Goal: Task Accomplishment & Management: Complete application form

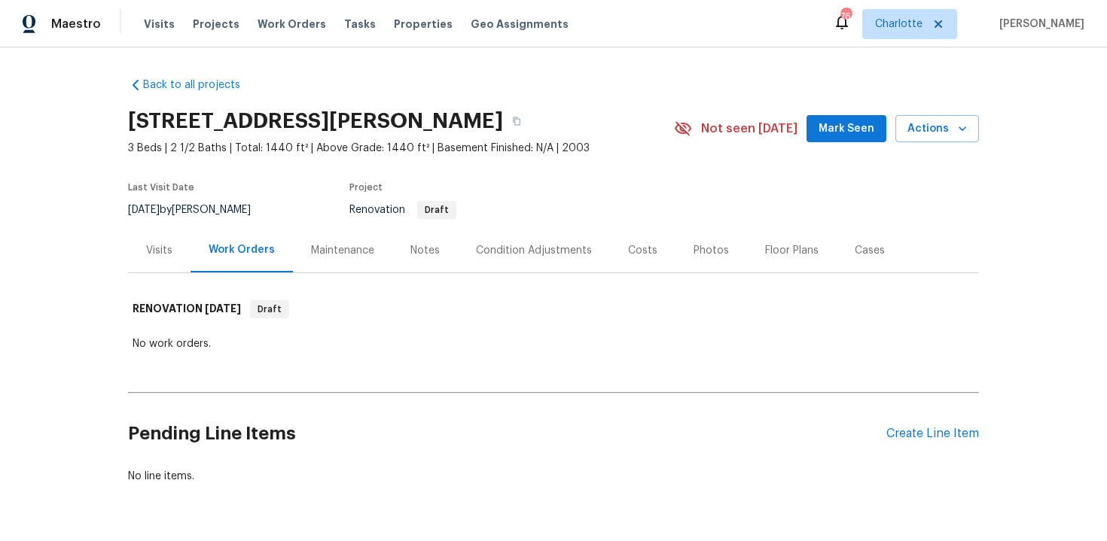
scroll to position [45, 0]
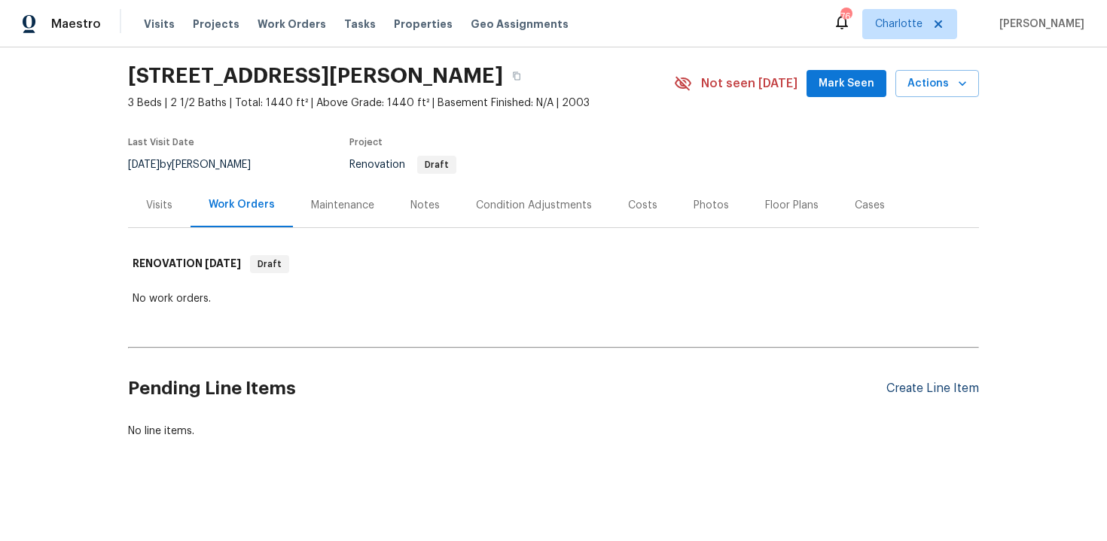
click at [937, 386] on div "Create Line Item" at bounding box center [932, 389] width 93 height 14
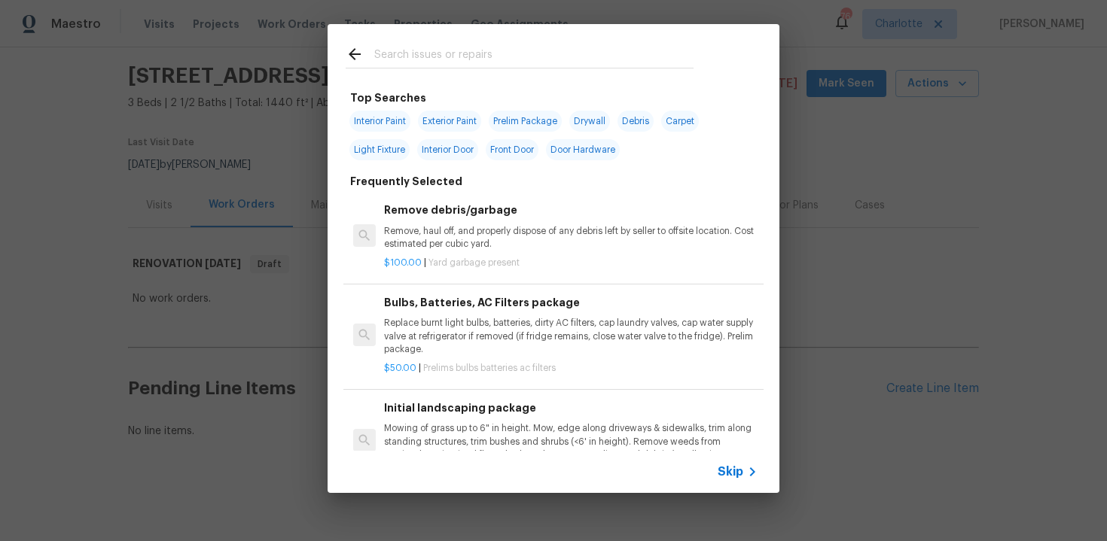
click at [727, 471] on span "Skip" at bounding box center [731, 472] width 26 height 15
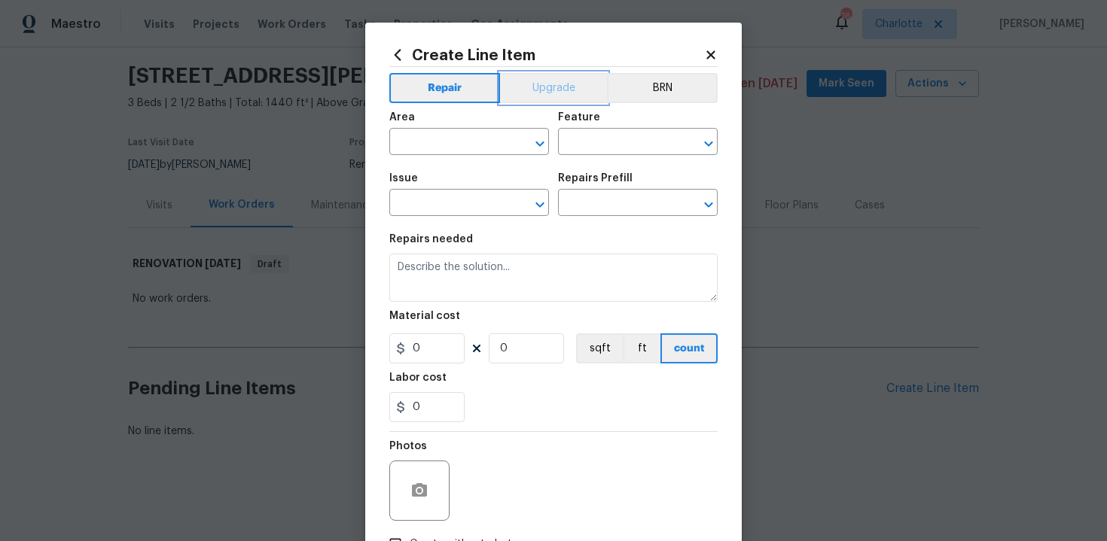
click at [568, 86] on button "Upgrade" at bounding box center [554, 88] width 108 height 30
click at [462, 142] on input "text" at bounding box center [447, 143] width 117 height 23
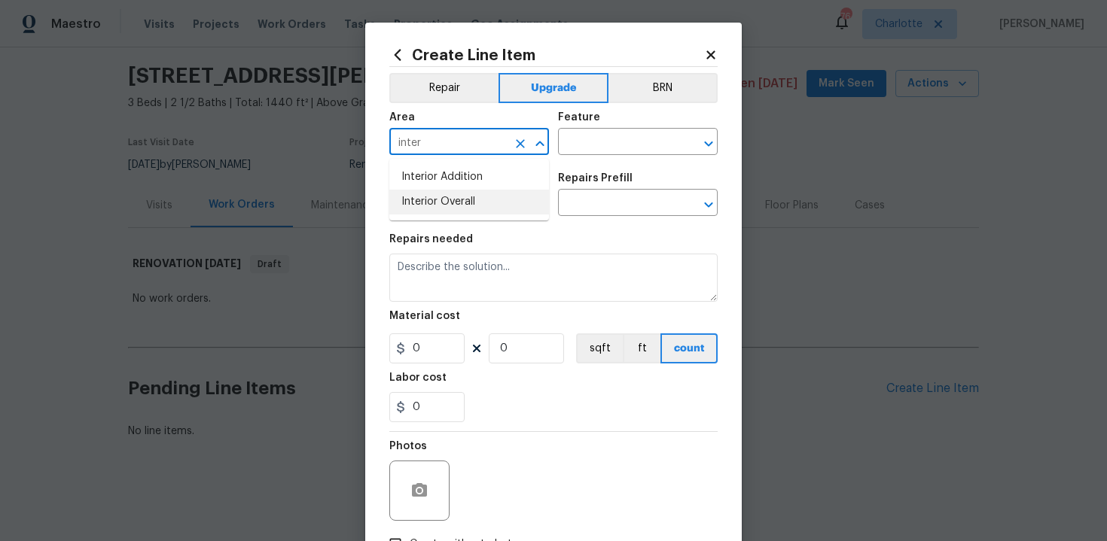
click at [455, 202] on li "Interior Overall" at bounding box center [469, 202] width 160 height 25
type input "Interior Overall"
click at [596, 149] on input "text" at bounding box center [616, 143] width 117 height 23
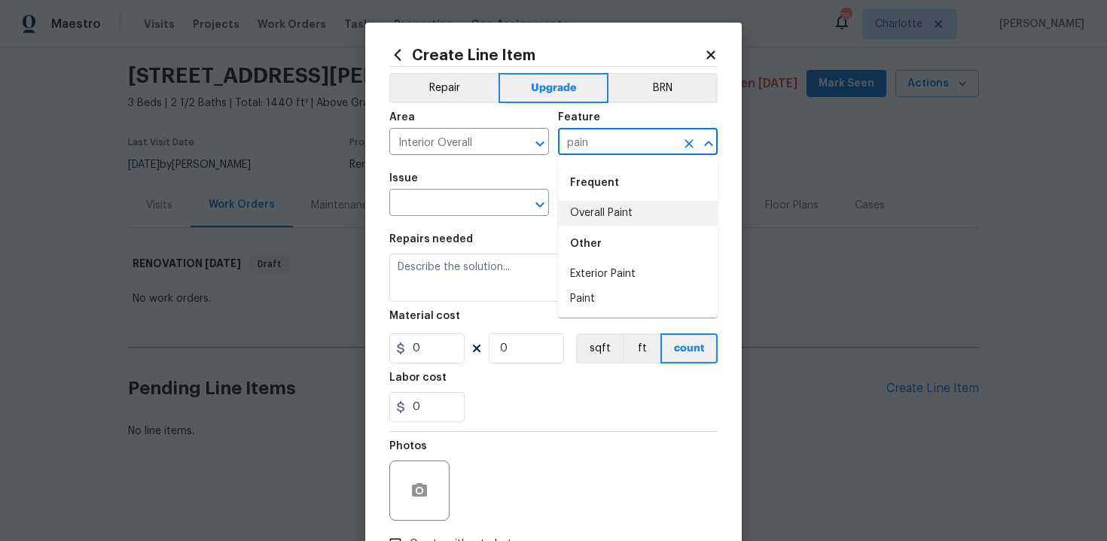
click at [602, 203] on li "Overall Paint" at bounding box center [638, 213] width 160 height 25
type input "Overall Paint"
click at [438, 206] on input "text" at bounding box center [447, 204] width 117 height 23
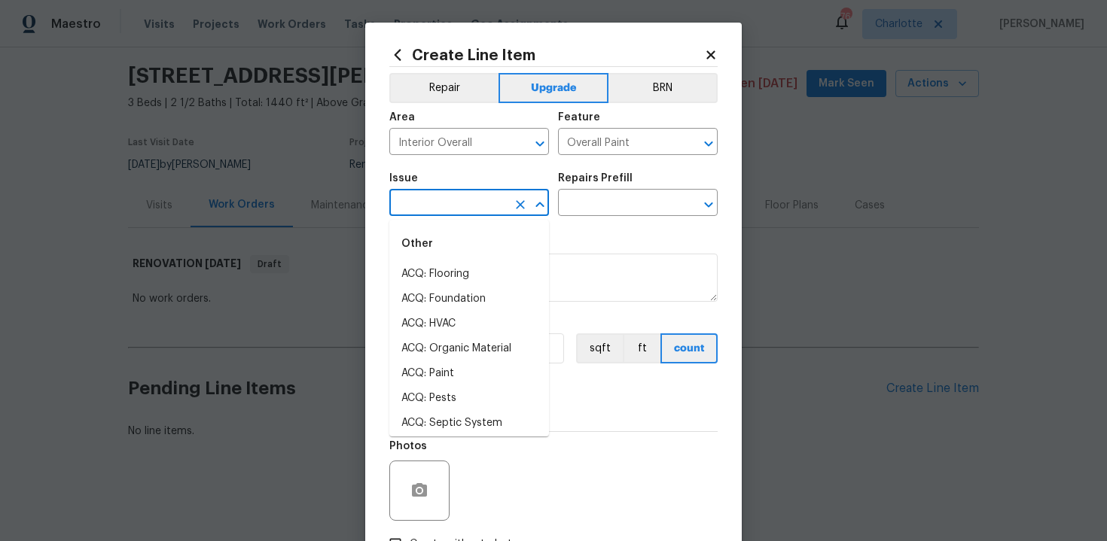
type input "a"
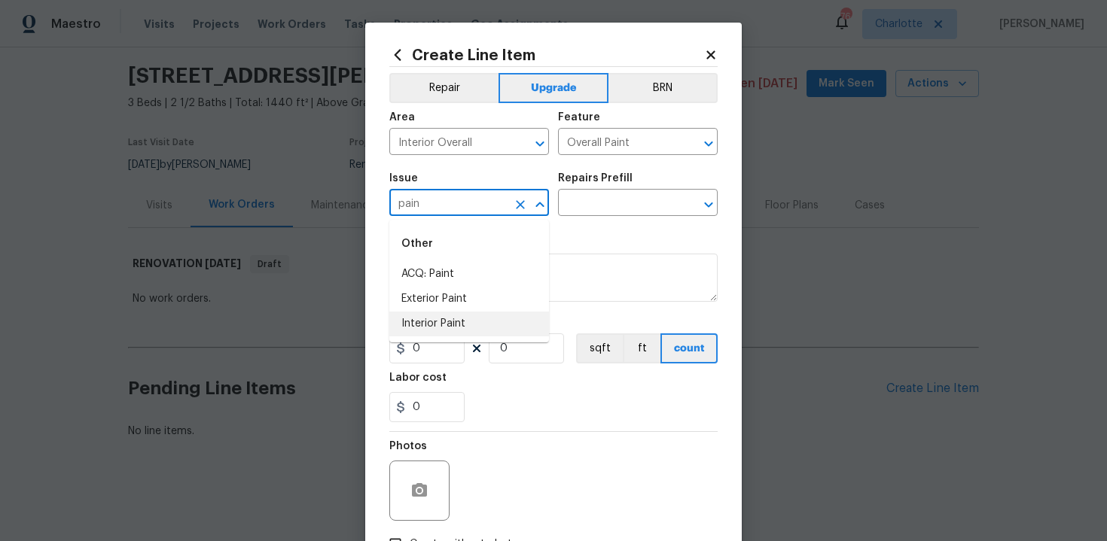
click at [443, 323] on li "Interior Paint" at bounding box center [469, 324] width 160 height 25
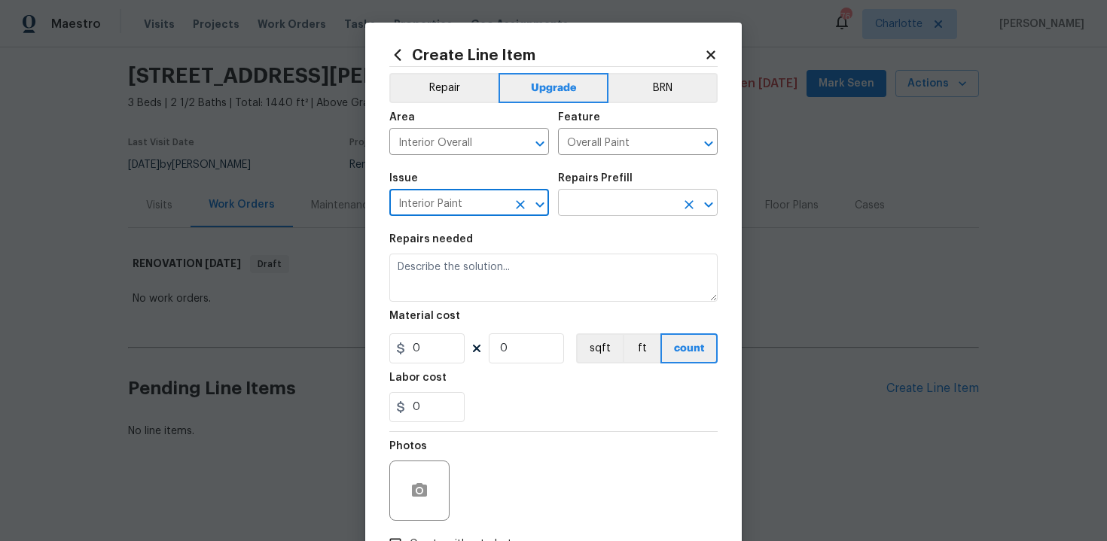
type input "Interior Paint"
click at [640, 208] on input "text" at bounding box center [616, 204] width 117 height 23
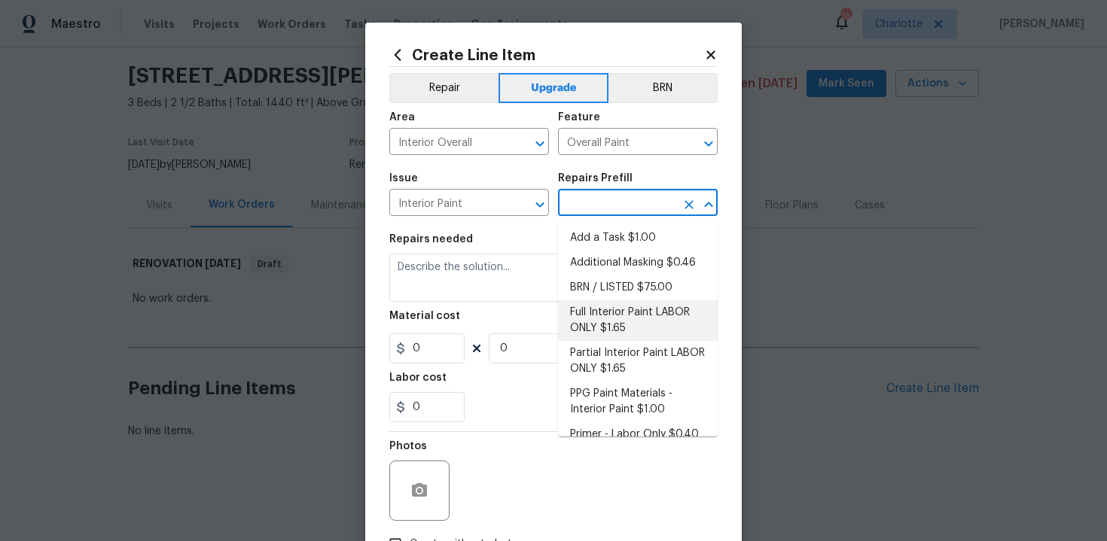
click at [635, 313] on li "Full Interior Paint LABOR ONLY $1.65" at bounding box center [638, 320] width 160 height 41
type input "Full Interior Paint LABOR ONLY $1.65"
type textarea "Full Interior paint - (walls, ceilings, trim, and doors) - PAINT PROVIDED BY OP…"
type input "1.65"
type input "1"
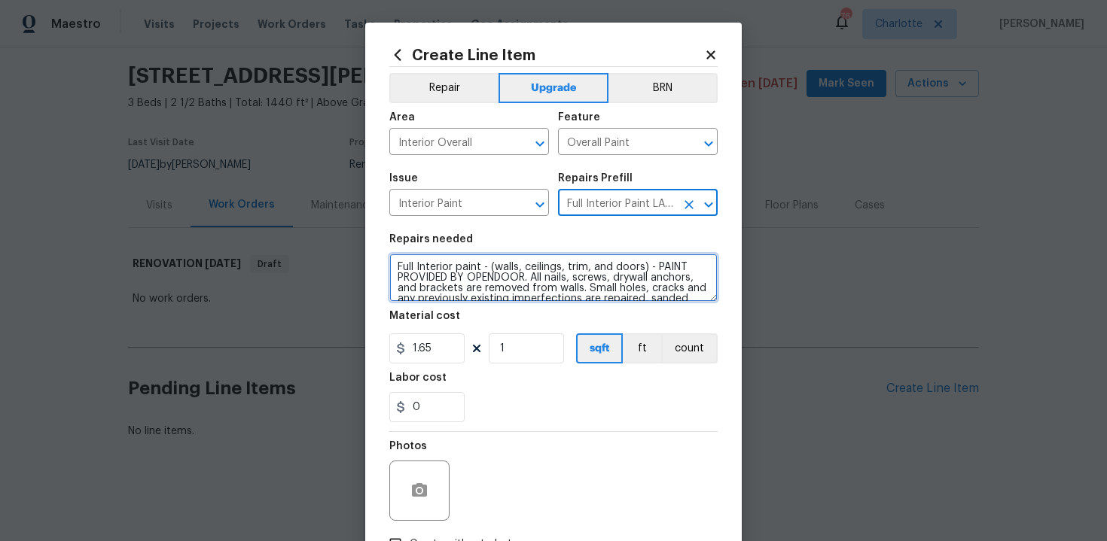
click at [393, 264] on textarea "Full Interior paint - (walls, ceilings, trim, and doors) - PAINT PROVIDED BY OP…" at bounding box center [553, 278] width 328 height 48
type textarea "#sala - Full Interior paint - (walls, ceilings, trim, and doors) - PAINT PROVID…"
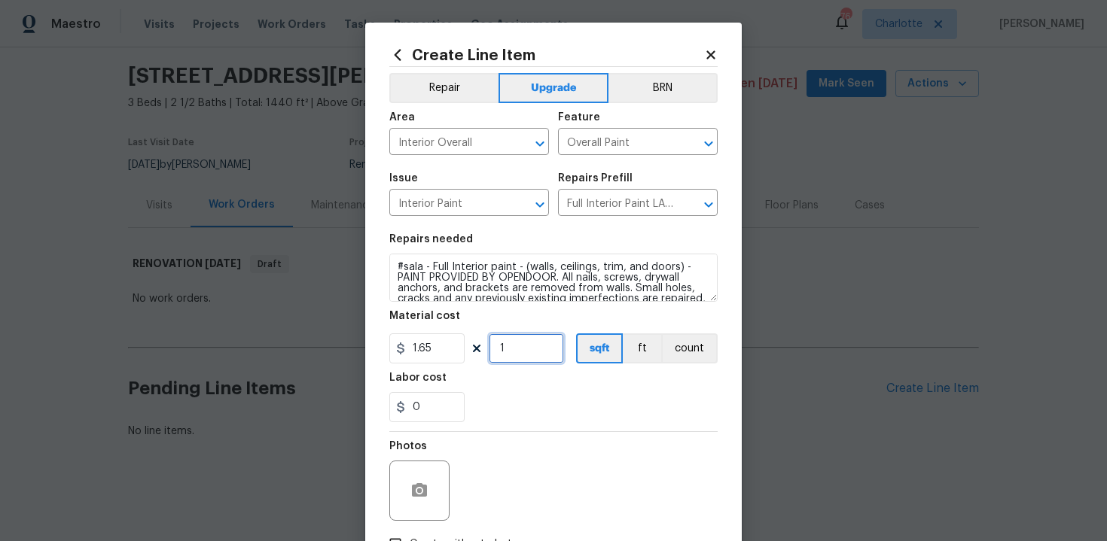
click at [519, 355] on input "1" at bounding box center [526, 349] width 75 height 30
type input "1440"
click at [553, 411] on div "0" at bounding box center [553, 407] width 328 height 30
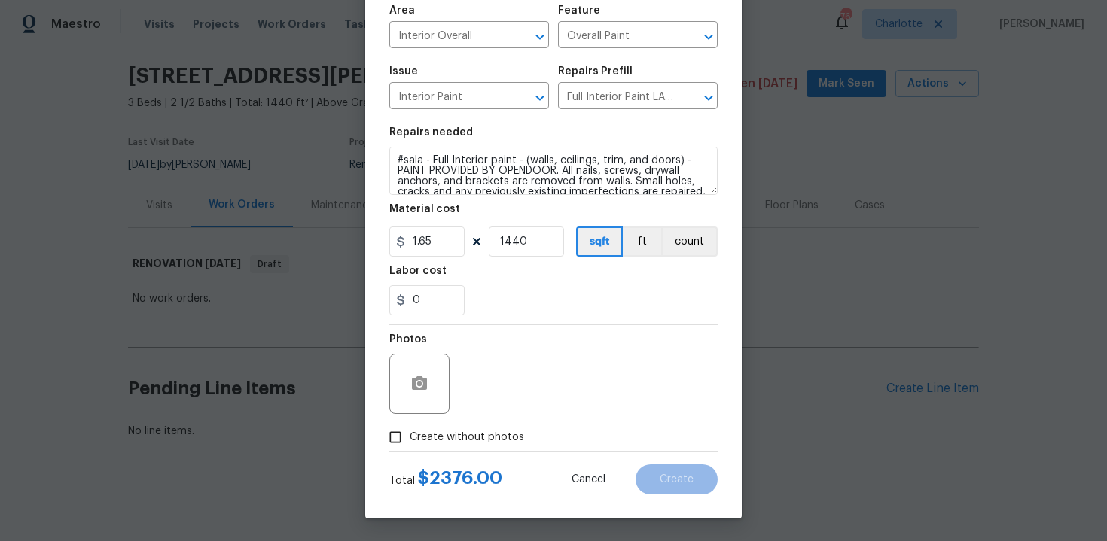
click at [462, 434] on span "Create without photos" at bounding box center [467, 438] width 114 height 16
click at [410, 434] on input "Create without photos" at bounding box center [395, 437] width 29 height 29
checkbox input "true"
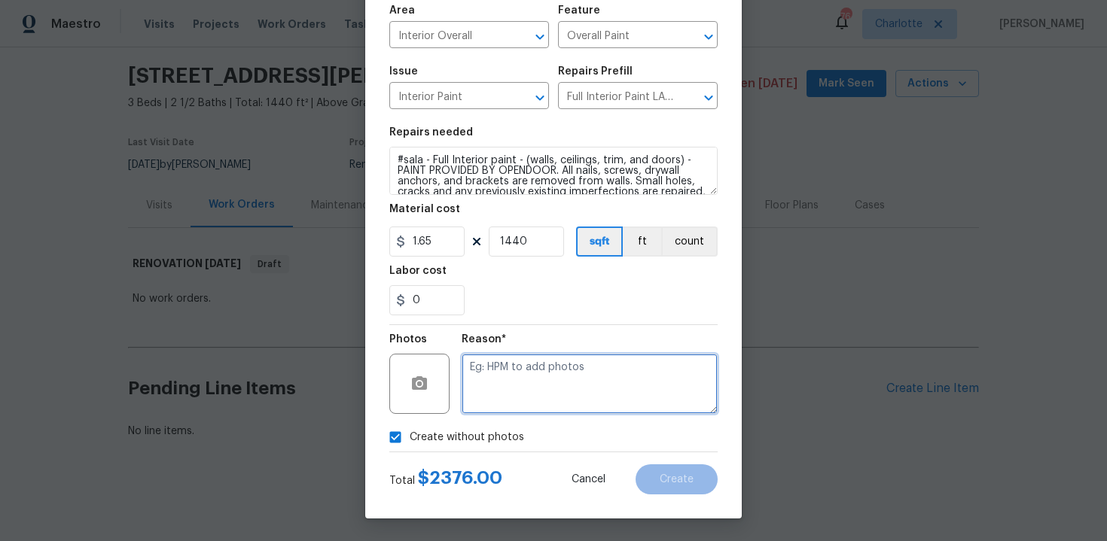
click at [523, 382] on textarea at bounding box center [590, 384] width 256 height 60
type textarea "n/a"
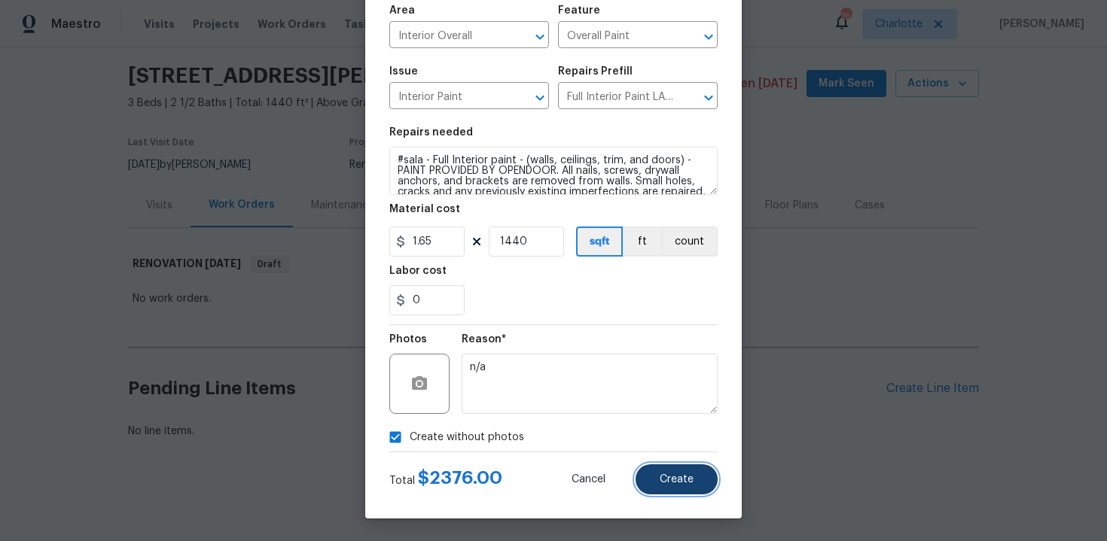
click at [693, 471] on button "Create" at bounding box center [676, 480] width 82 height 30
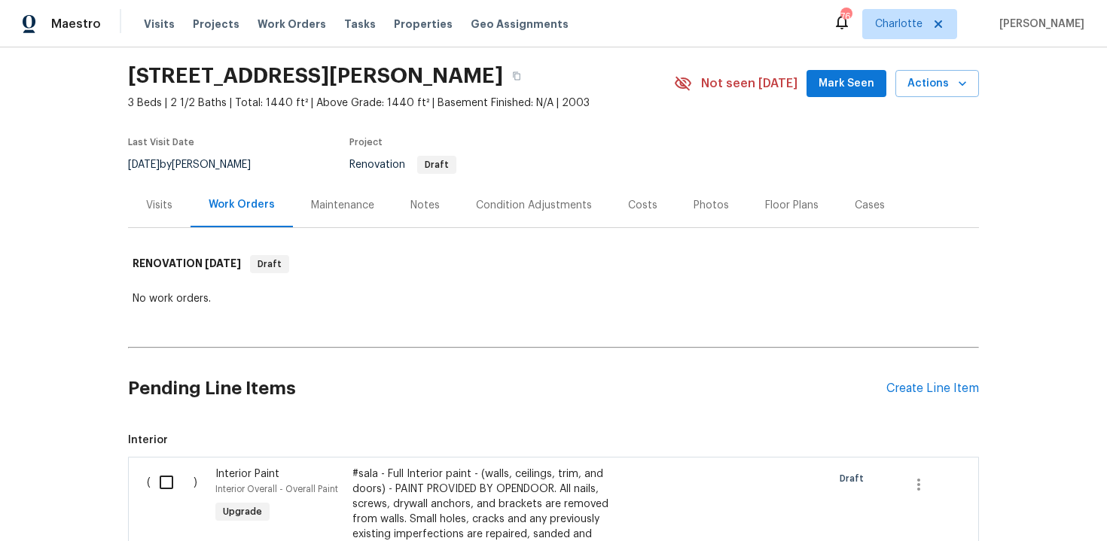
scroll to position [74, 0]
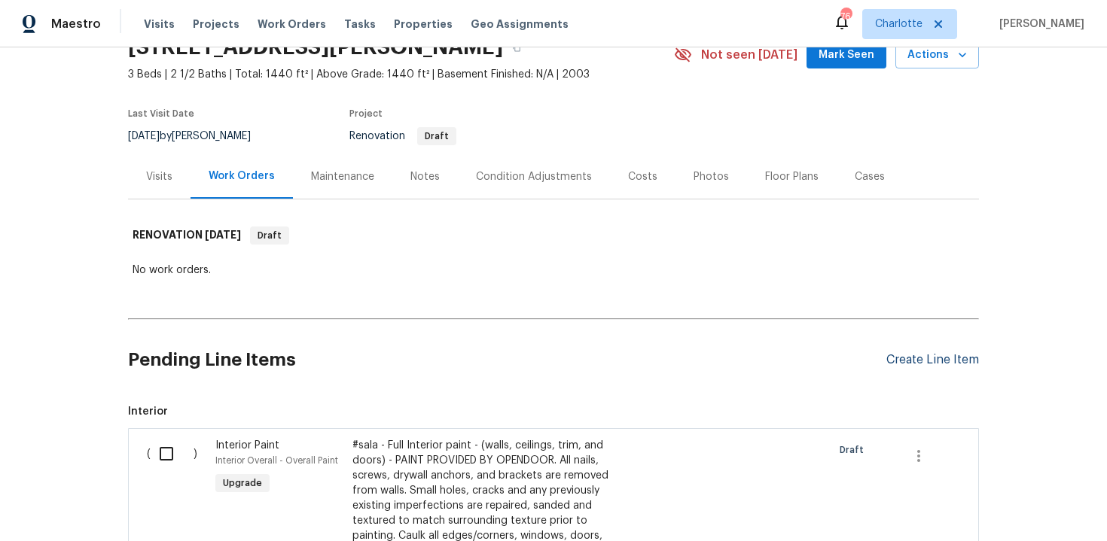
click at [928, 363] on div "Create Line Item" at bounding box center [932, 360] width 93 height 14
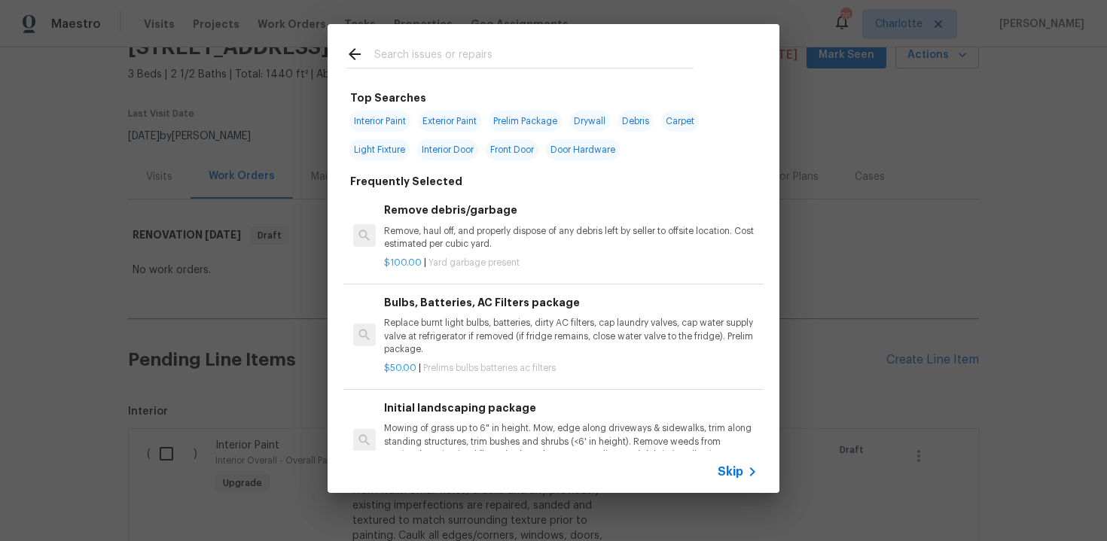
click at [731, 475] on span "Skip" at bounding box center [731, 472] width 26 height 15
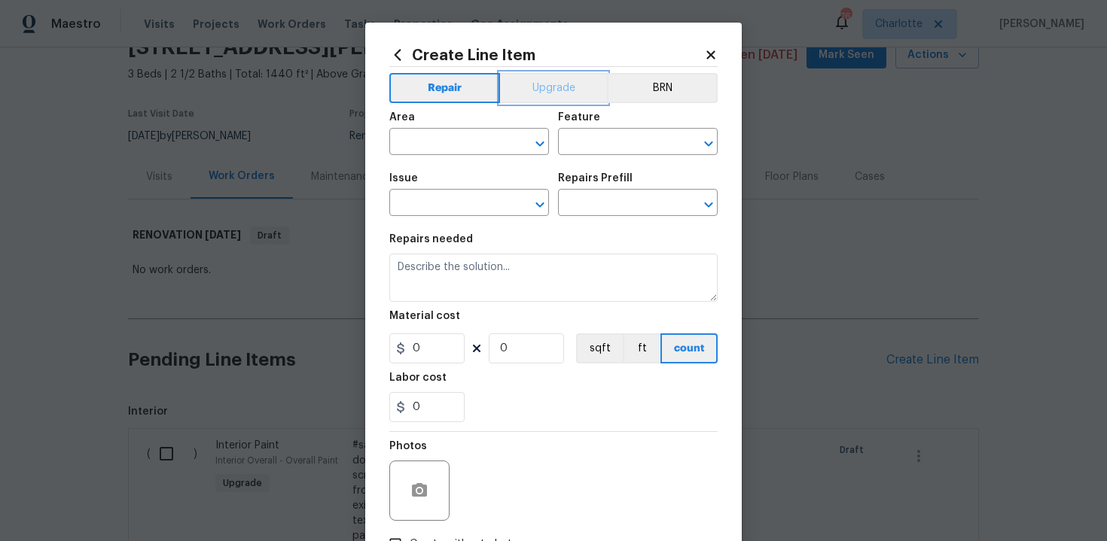
click at [550, 87] on button "Upgrade" at bounding box center [554, 88] width 108 height 30
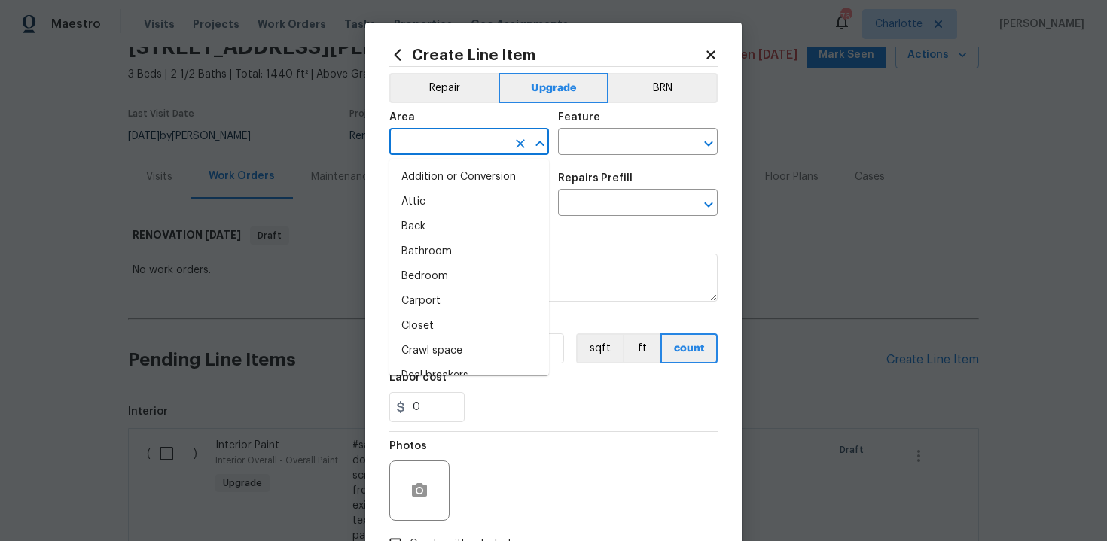
click at [437, 148] on input "text" at bounding box center [447, 143] width 117 height 23
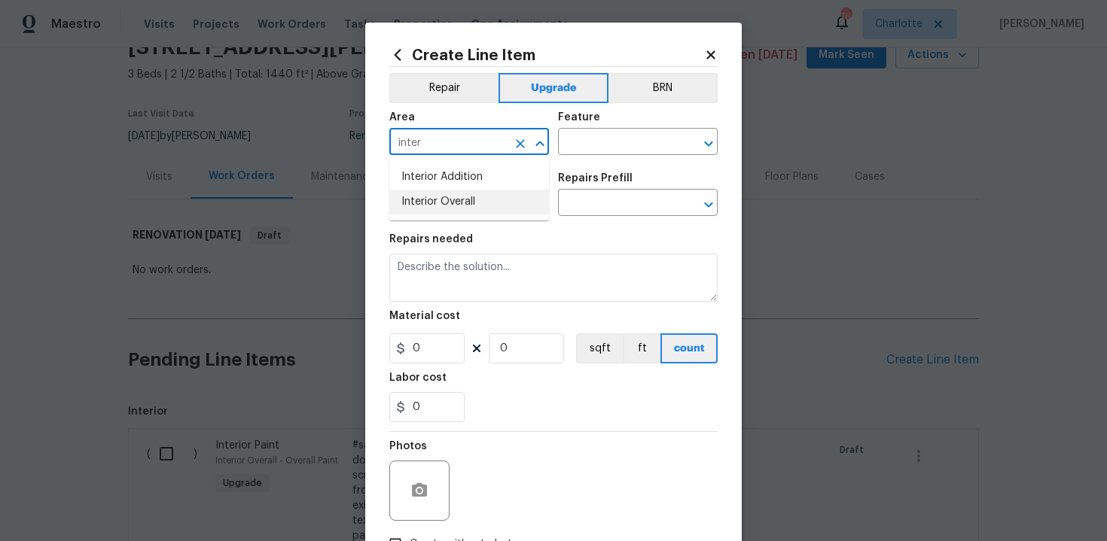
click at [452, 204] on li "Interior Overall" at bounding box center [469, 202] width 160 height 25
type input "Interior Overall"
click at [596, 148] on input "text" at bounding box center [616, 143] width 117 height 23
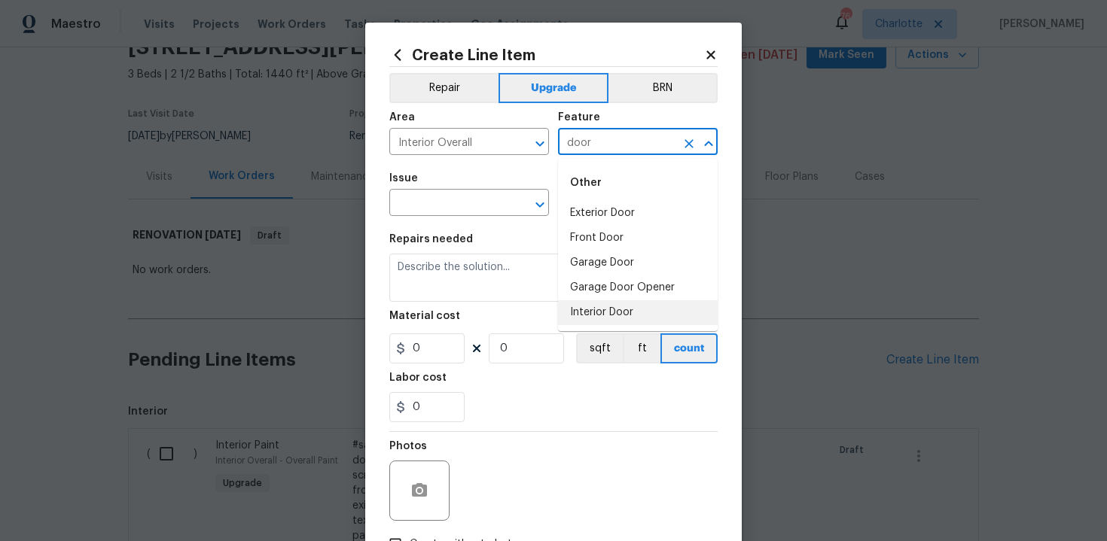
click at [593, 312] on li "Interior Door" at bounding box center [638, 312] width 160 height 25
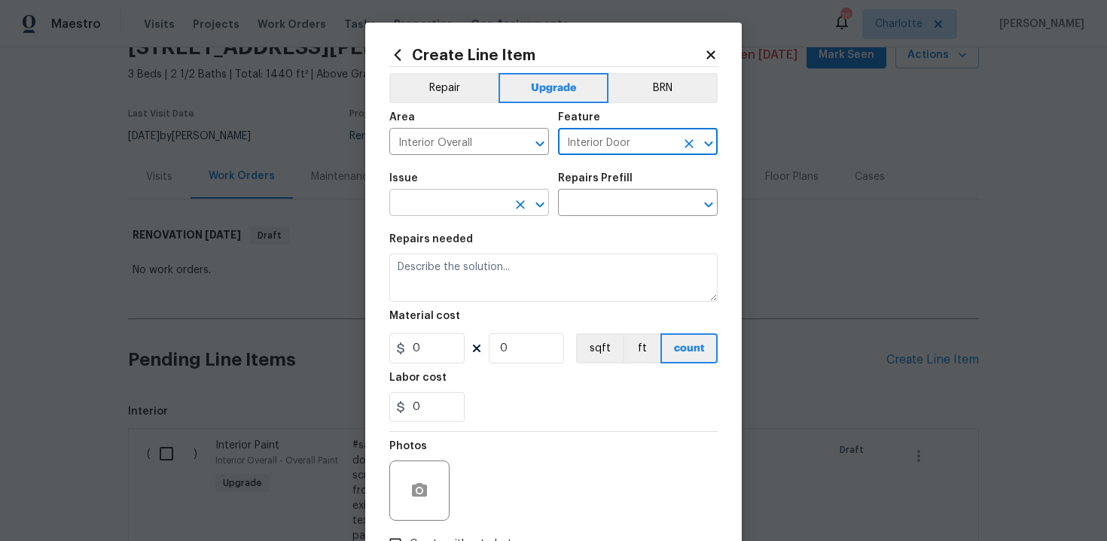
type input "Interior Door"
click at [424, 199] on input "text" at bounding box center [447, 204] width 117 height 23
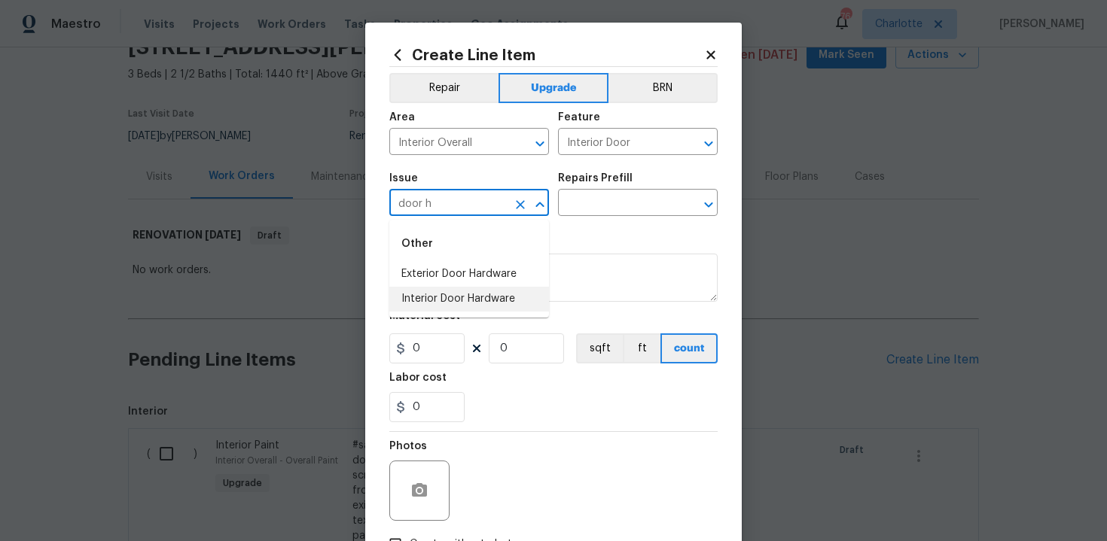
click at [430, 294] on li "Interior Door Hardware" at bounding box center [469, 299] width 160 height 25
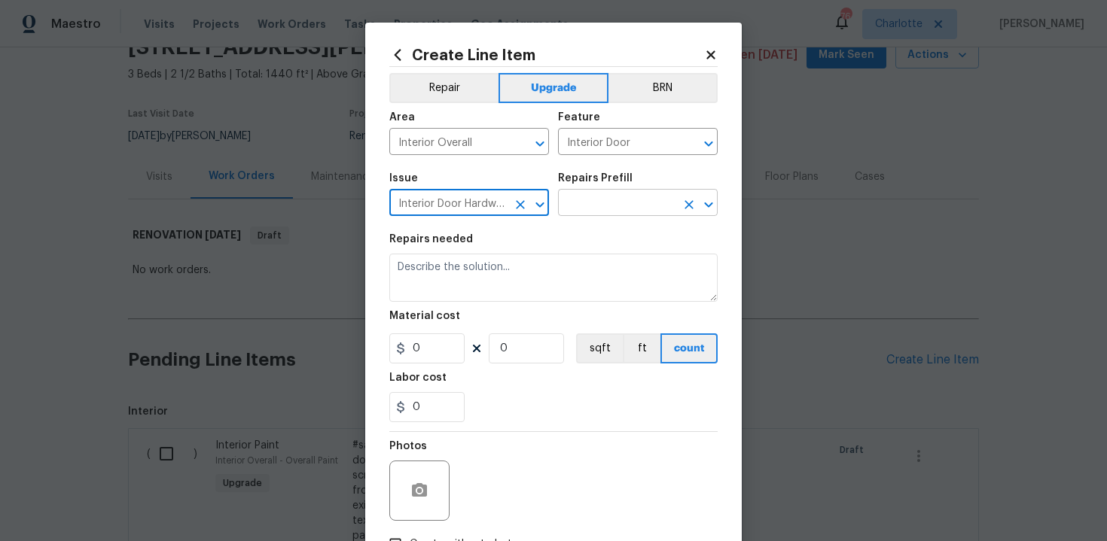
type input "Interior Door Hardware"
click at [601, 211] on input "text" at bounding box center [616, 204] width 117 height 23
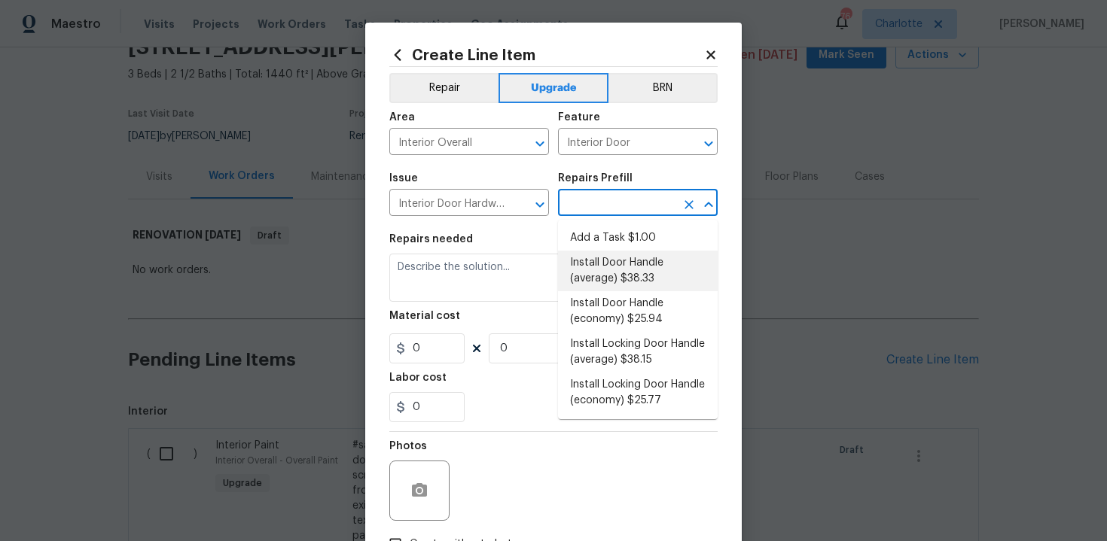
click at [612, 267] on li "Install Door Handle (average) $38.33" at bounding box center [638, 271] width 160 height 41
type input "Install Door Handle (average) $38.33"
type textarea "Remove the existing interior door handle (if present). Install a new (average) …"
type input "38.33"
type input "1"
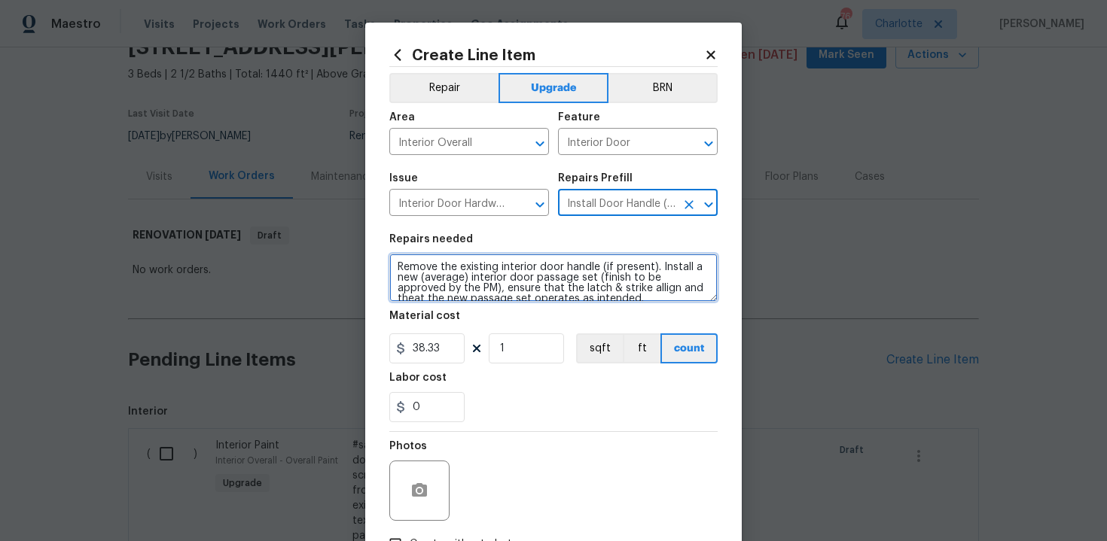
click at [392, 263] on textarea "Remove the existing interior door handle (if present). Install a new (average) …" at bounding box center [553, 278] width 328 height 48
type textarea "#sala - Remove the existing interior door handle (if present). Install a new (a…"
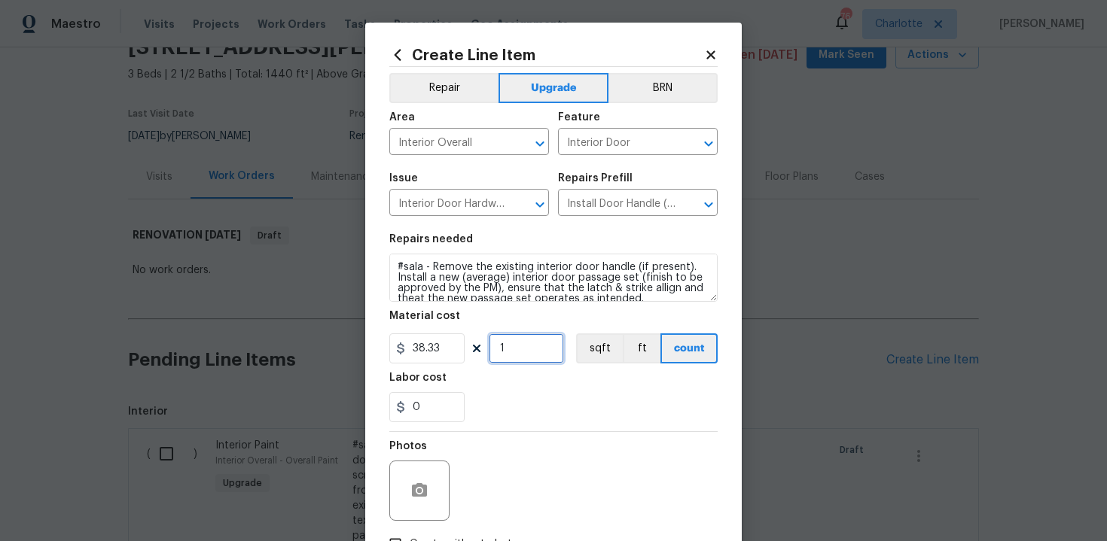
click at [515, 349] on input "1" at bounding box center [526, 349] width 75 height 30
type input "15"
click at [565, 417] on div "0" at bounding box center [553, 407] width 328 height 30
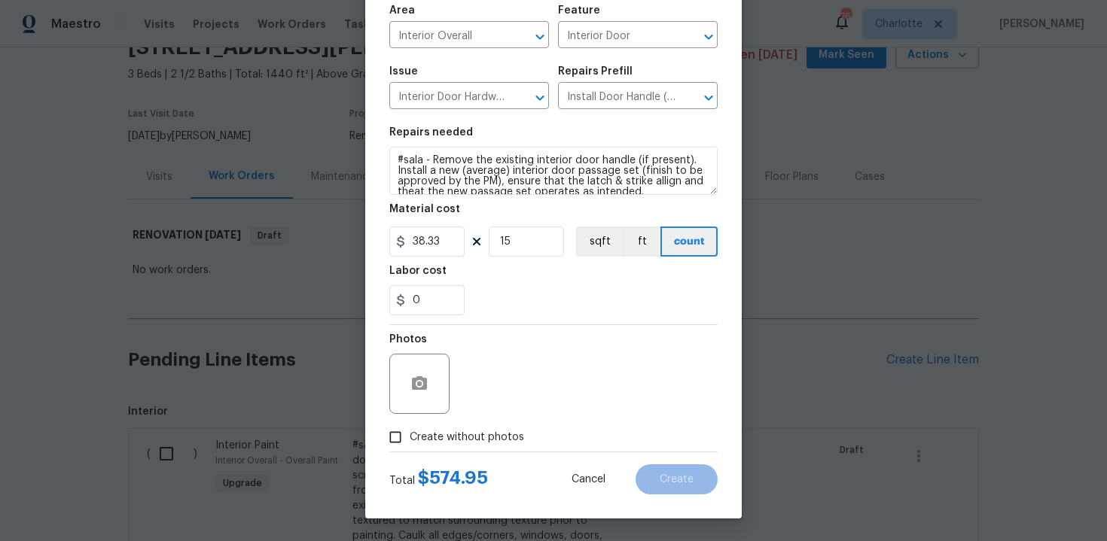
click at [486, 433] on span "Create without photos" at bounding box center [467, 438] width 114 height 16
click at [410, 433] on input "Create without photos" at bounding box center [395, 437] width 29 height 29
checkbox input "true"
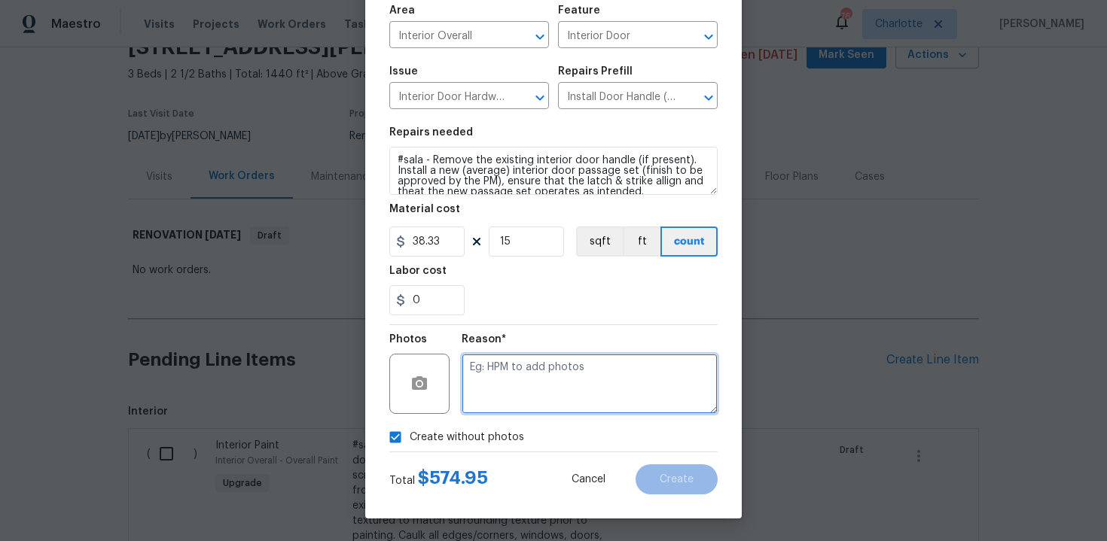
click at [528, 393] on textarea at bounding box center [590, 384] width 256 height 60
type textarea "n/a"
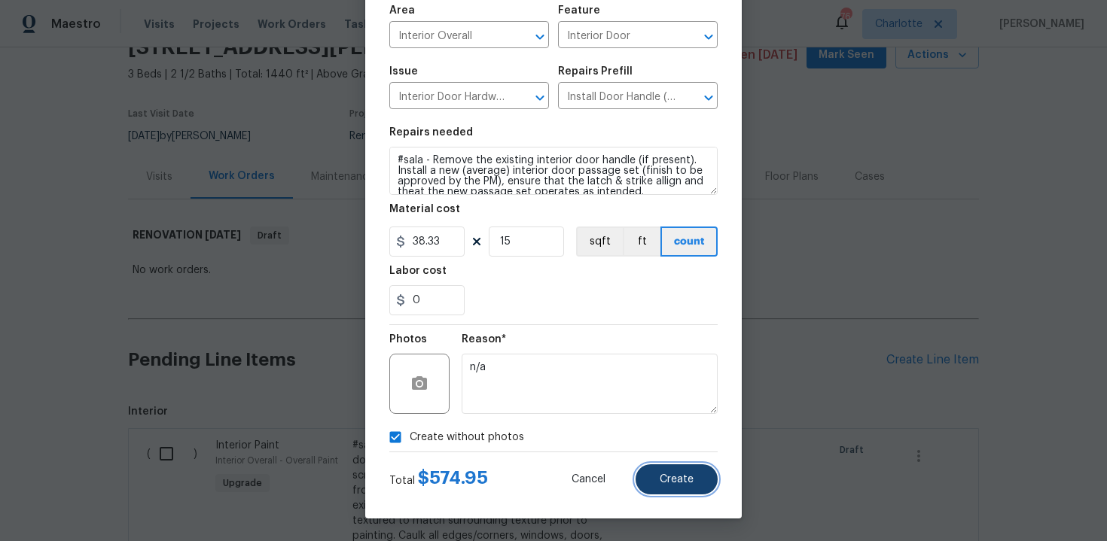
click at [686, 480] on span "Create" at bounding box center [677, 479] width 34 height 11
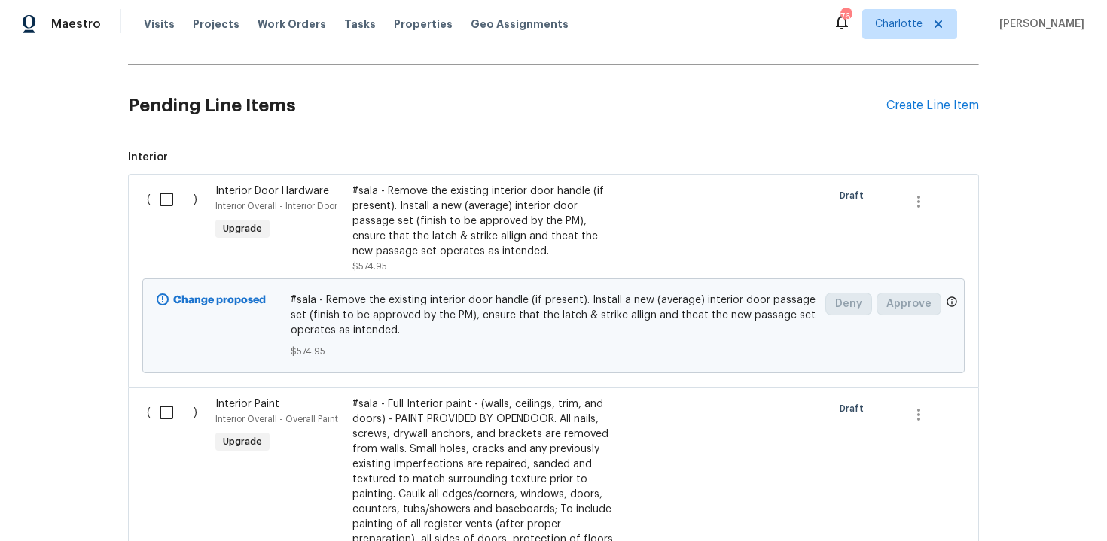
scroll to position [222, 0]
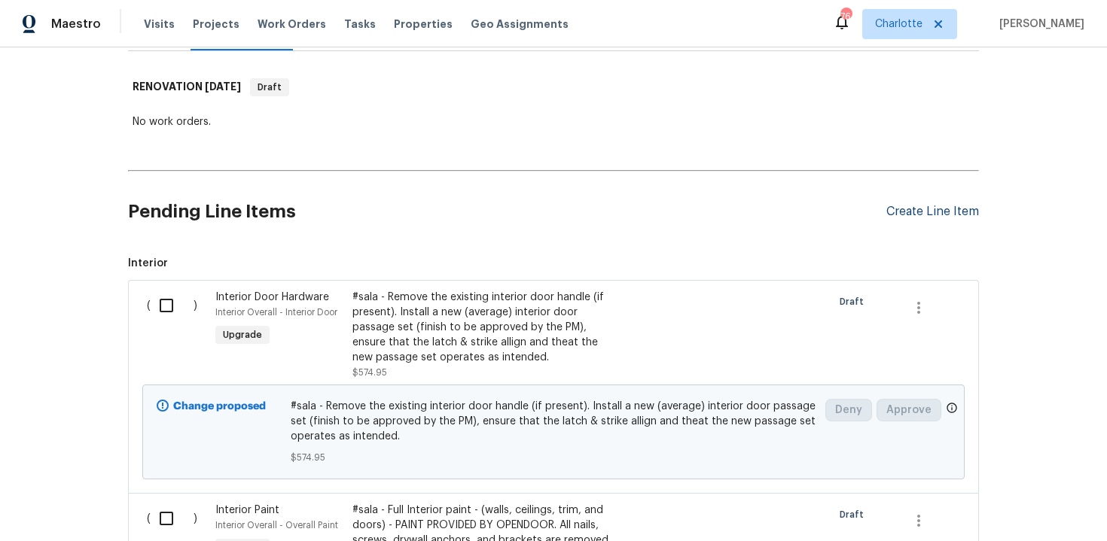
click at [919, 212] on div "Create Line Item" at bounding box center [932, 212] width 93 height 14
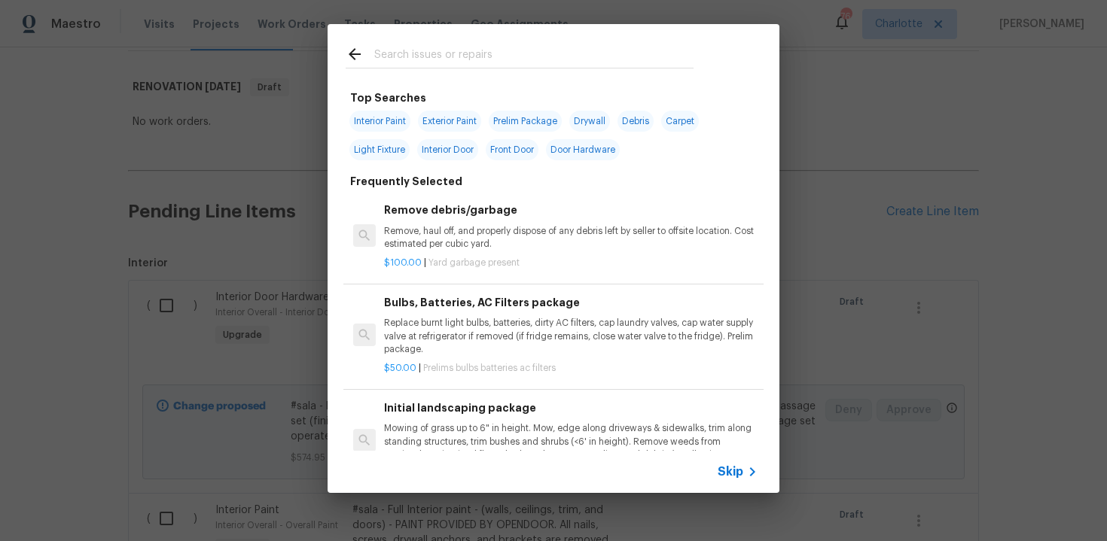
click at [733, 476] on span "Skip" at bounding box center [731, 472] width 26 height 15
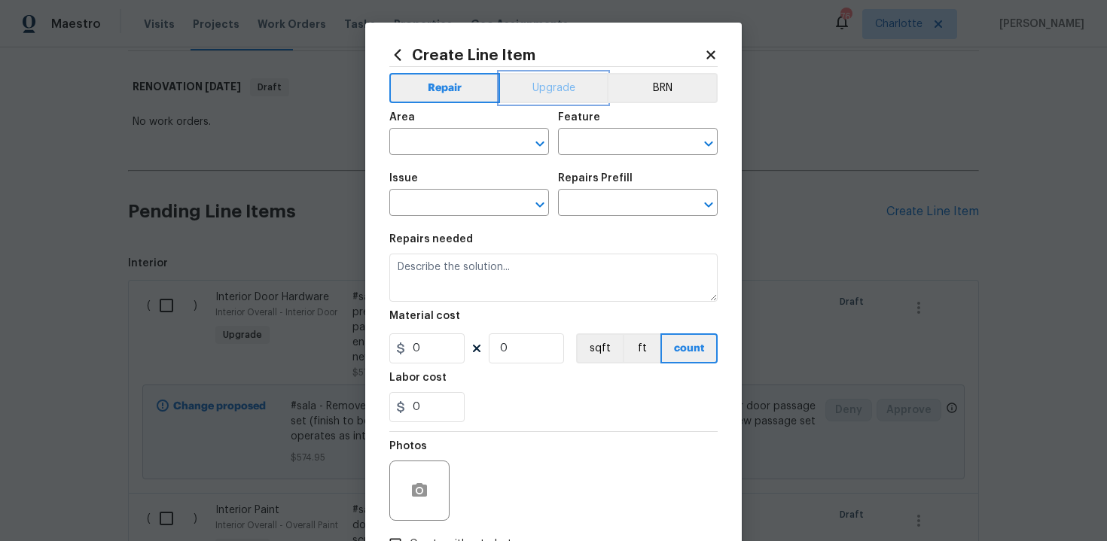
click at [542, 90] on button "Upgrade" at bounding box center [554, 88] width 108 height 30
click at [474, 142] on input "text" at bounding box center [447, 143] width 117 height 23
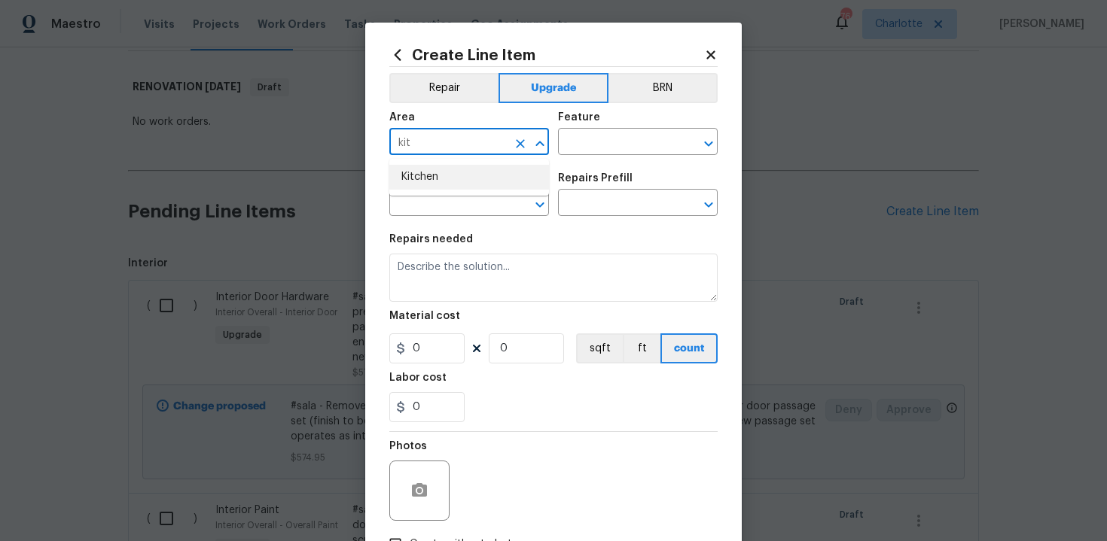
click at [458, 177] on li "Kitchen" at bounding box center [469, 177] width 160 height 25
type input "Kitchen"
click at [600, 151] on input "text" at bounding box center [616, 143] width 117 height 23
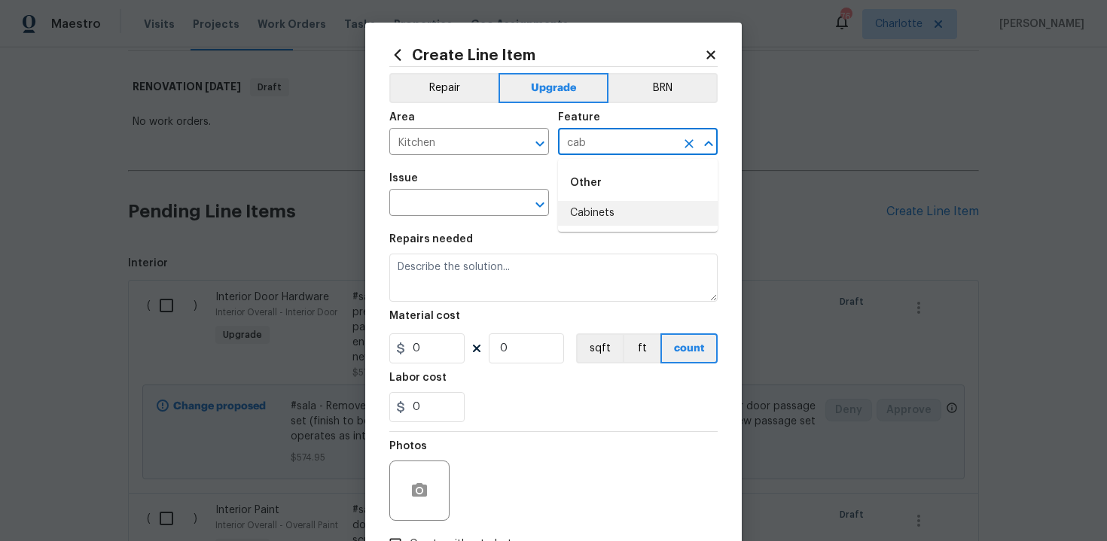
click at [632, 207] on li "Cabinets" at bounding box center [638, 213] width 160 height 25
type input "Cabinets"
click at [468, 206] on input "text" at bounding box center [447, 204] width 117 height 23
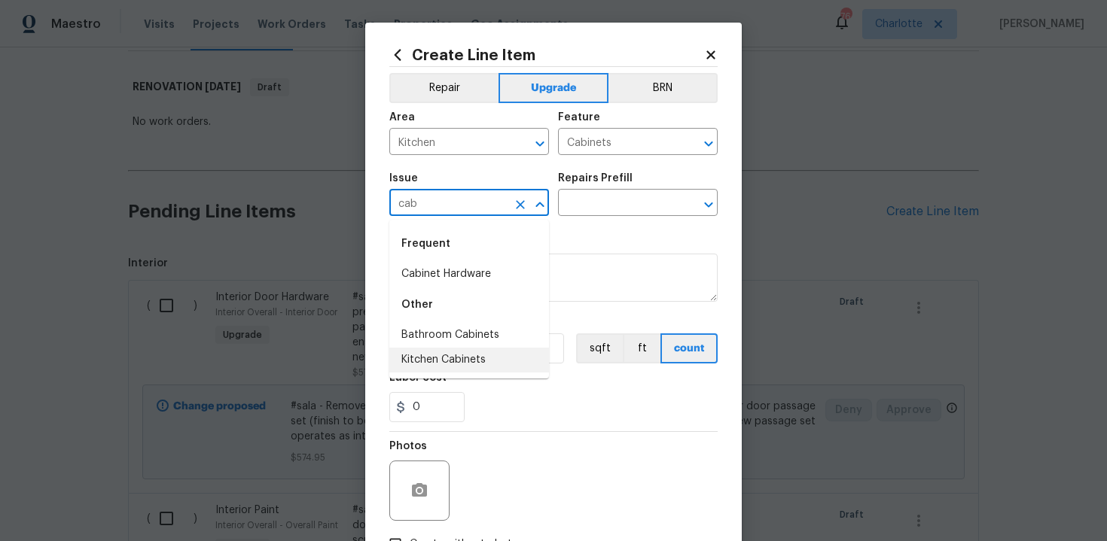
click at [457, 357] on li "Kitchen Cabinets" at bounding box center [469, 360] width 160 height 25
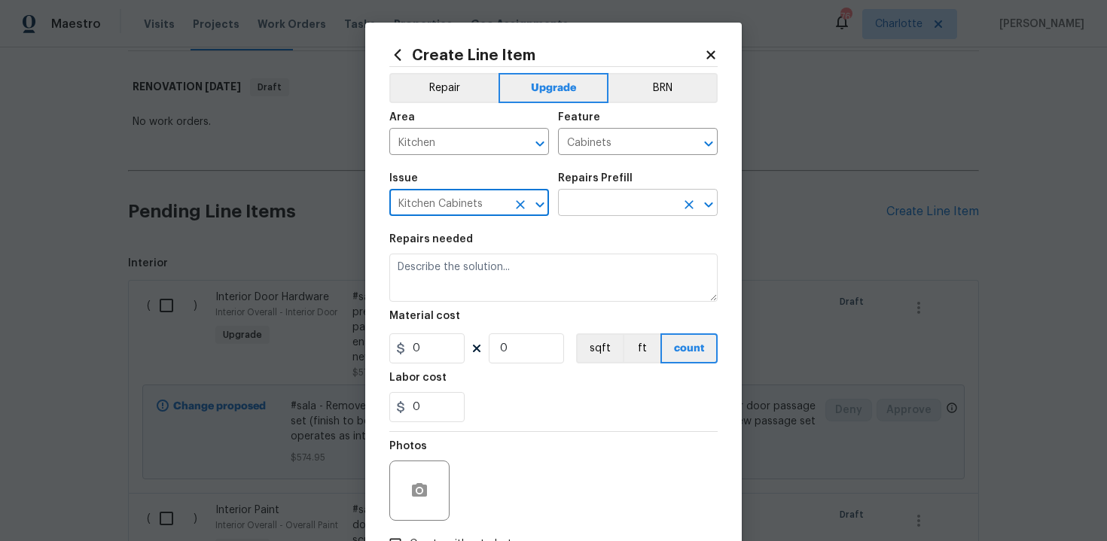
type input "Kitchen Cabinets"
click at [596, 203] on input "text" at bounding box center [616, 204] width 117 height 23
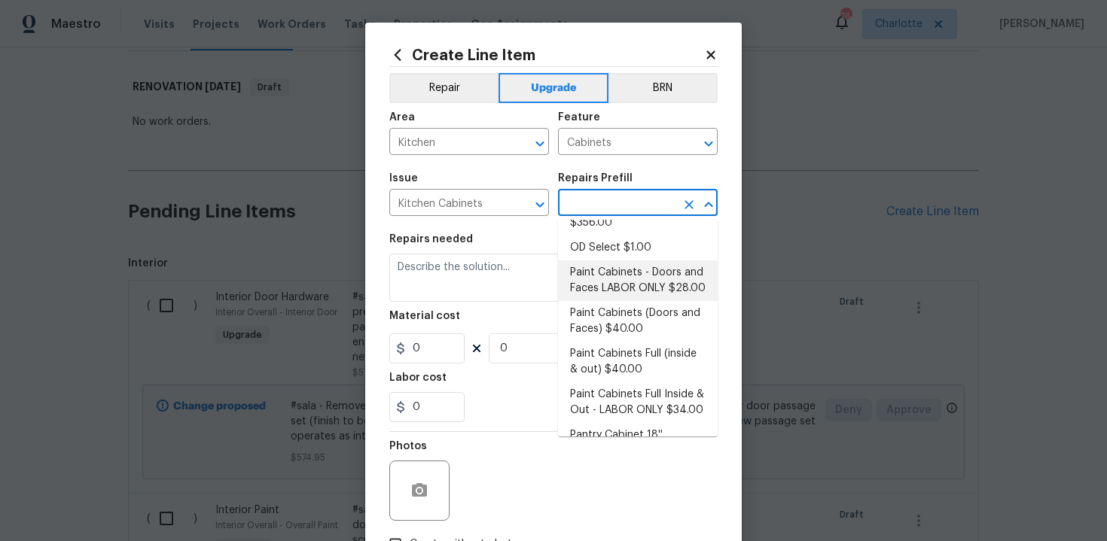
scroll to position [224, 0]
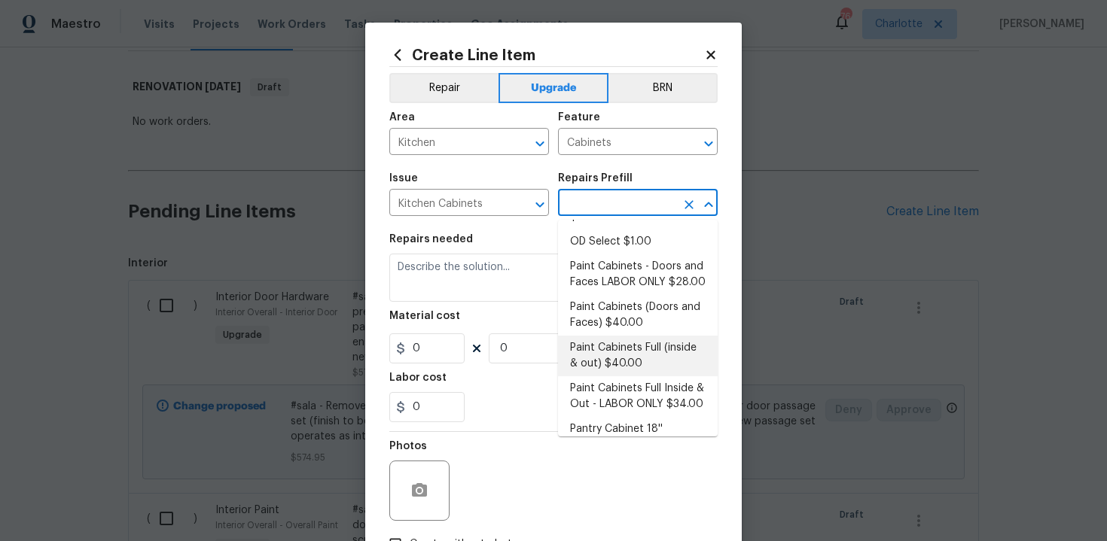
click at [623, 336] on li "Paint Cabinets Full (inside & out) $40.00" at bounding box center [638, 356] width 160 height 41
type input "Paint Cabinets Full (inside & out) $40.00"
type textarea "Prep, sand, mask and apply 2 coats of paint to the kitchen cabinet doors, inter…"
type input "40"
type input "1"
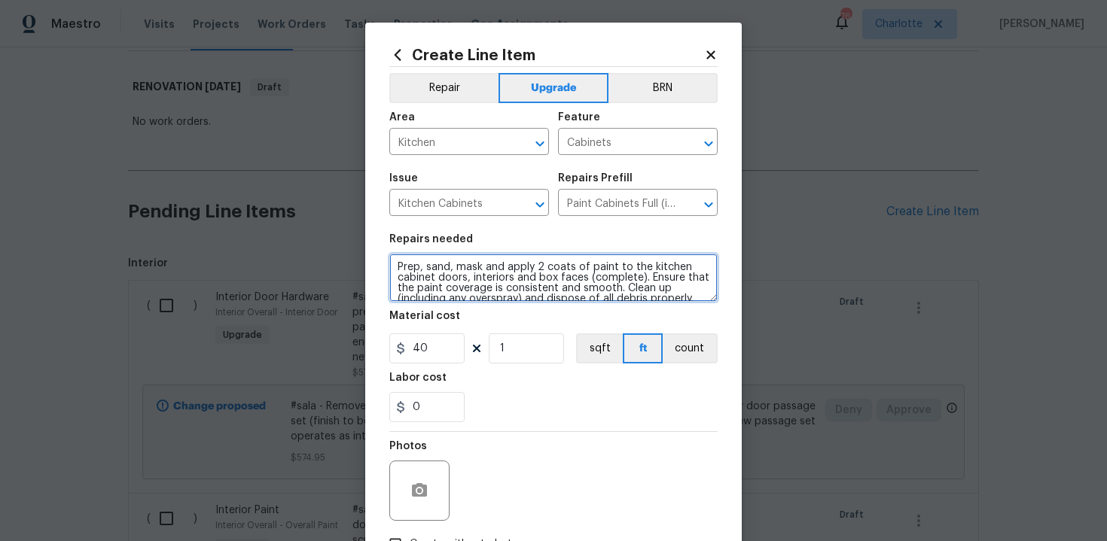
click at [392, 262] on textarea "Prep, sand, mask and apply 2 coats of paint to the kitchen cabinet doors, inter…" at bounding box center [553, 278] width 328 height 48
type textarea "#sala - Prep, sand, mask and apply 2 coats of paint to the kitchen cabinet door…"
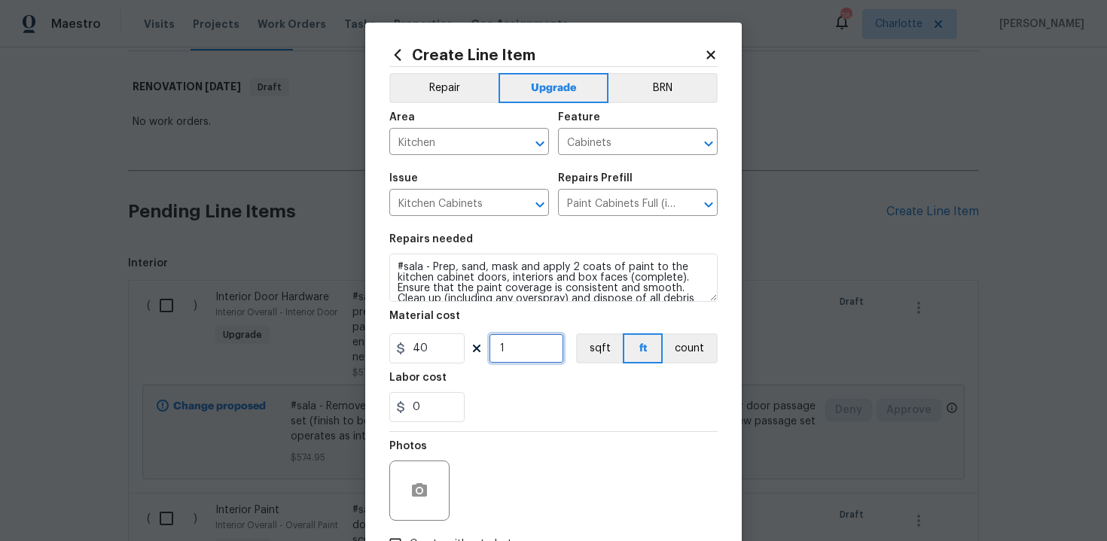
click at [526, 343] on input "1" at bounding box center [526, 349] width 75 height 30
type input "60"
click at [533, 378] on div "Labor cost" at bounding box center [553, 383] width 328 height 20
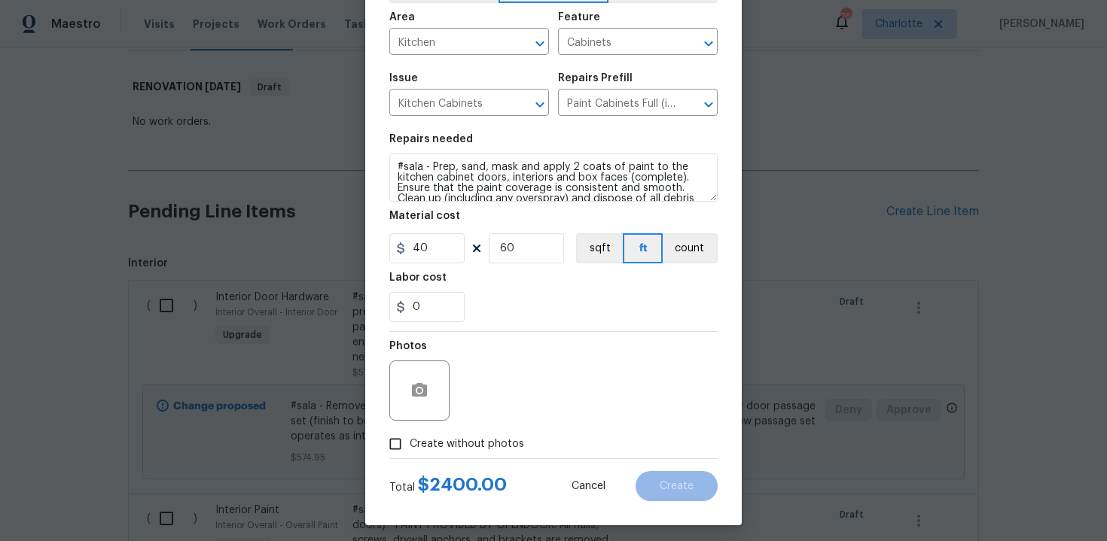
scroll to position [108, 0]
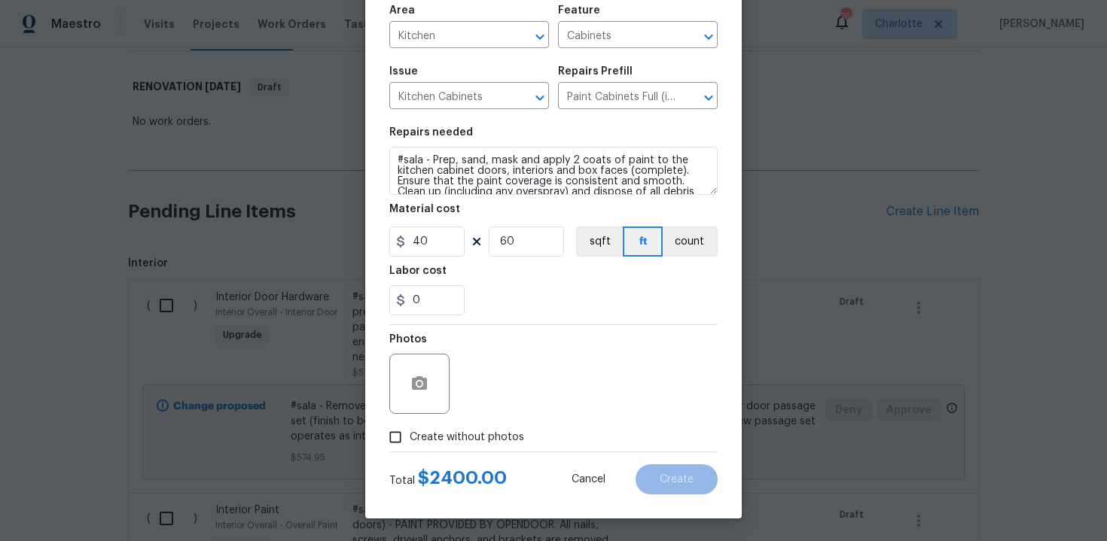
click at [437, 442] on span "Create without photos" at bounding box center [467, 438] width 114 height 16
click at [410, 442] on input "Create without photos" at bounding box center [395, 437] width 29 height 29
checkbox input "true"
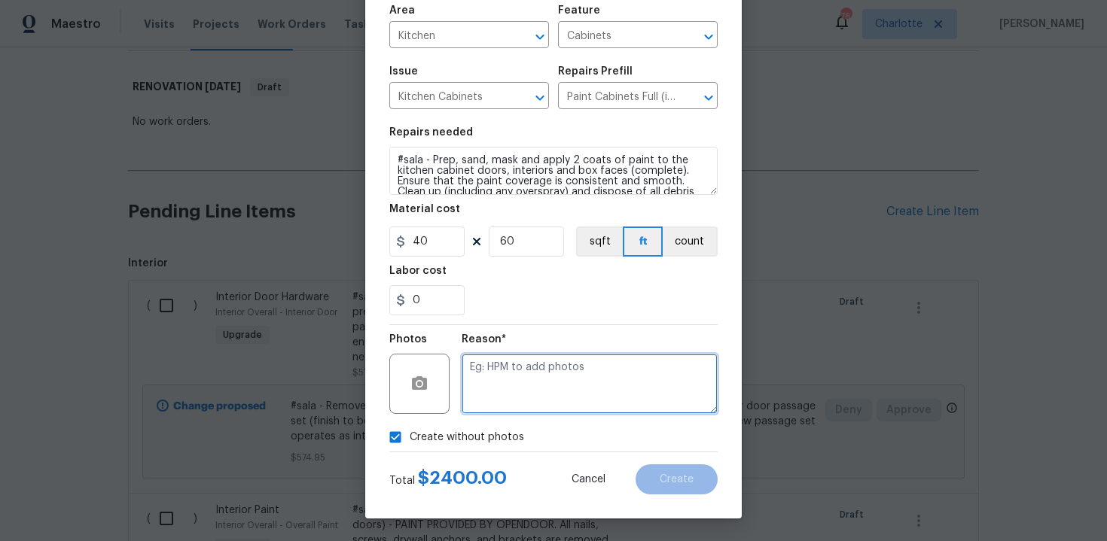
click at [532, 375] on textarea at bounding box center [590, 384] width 256 height 60
type textarea "n/a"
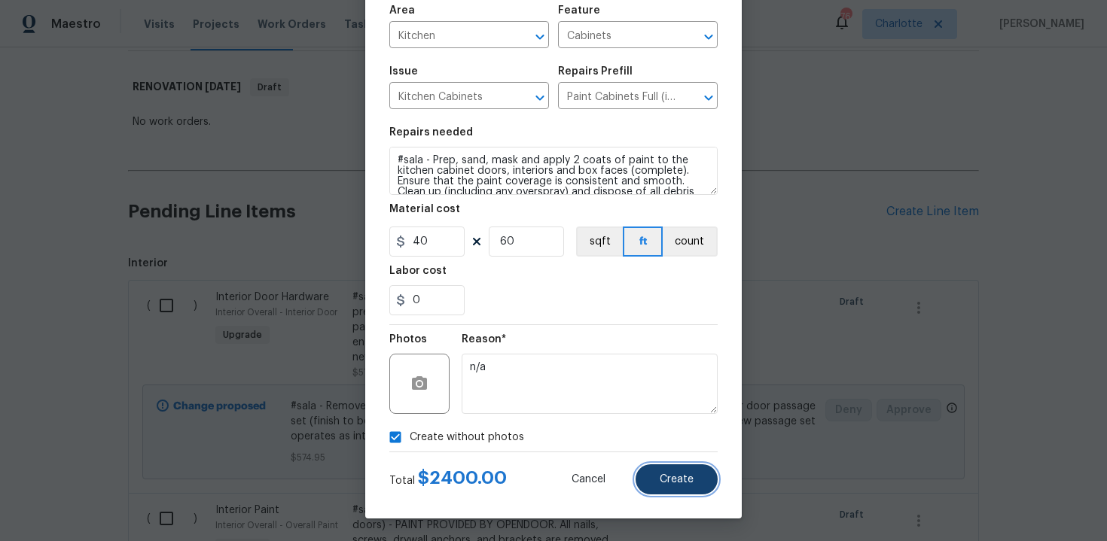
click at [663, 474] on span "Create" at bounding box center [677, 479] width 34 height 11
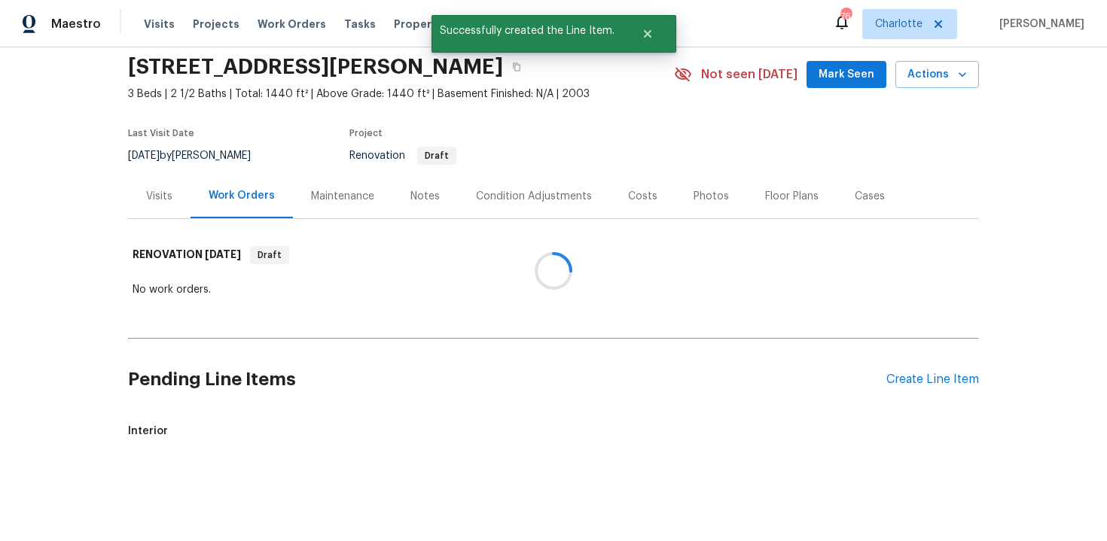
scroll to position [222, 0]
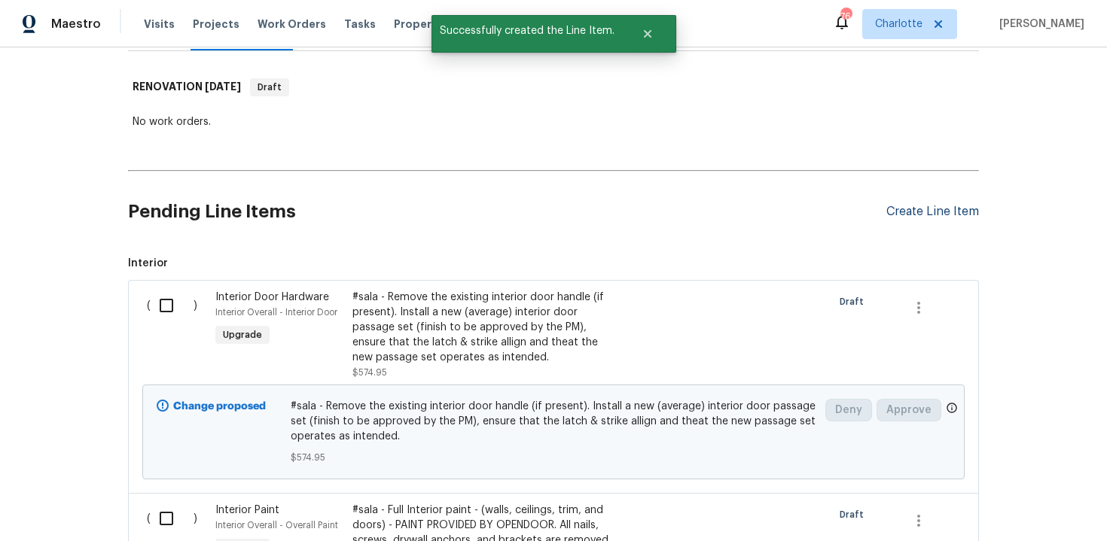
click at [947, 211] on div "Create Line Item" at bounding box center [932, 212] width 93 height 14
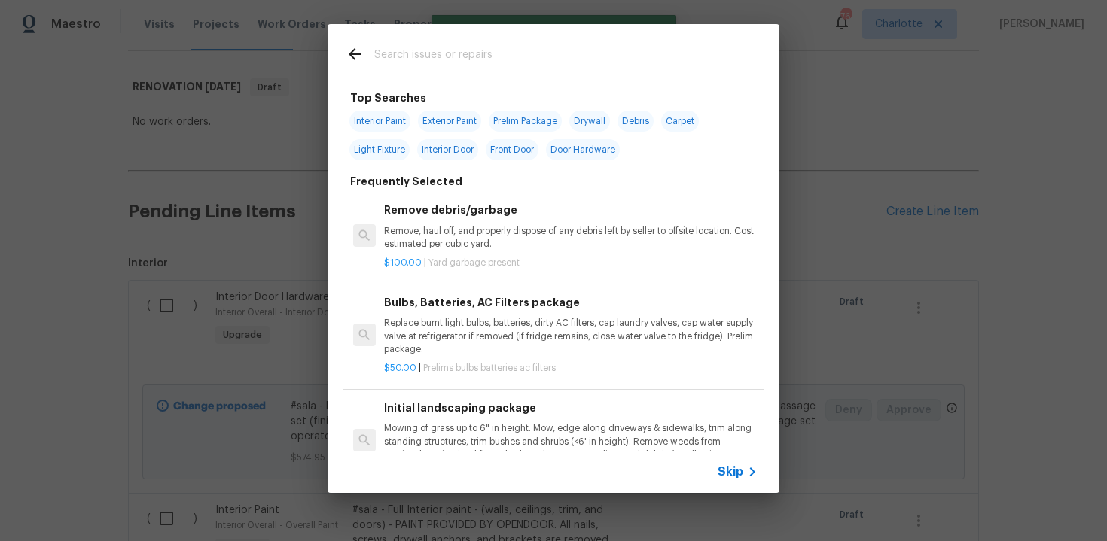
click at [726, 469] on span "Skip" at bounding box center [731, 472] width 26 height 15
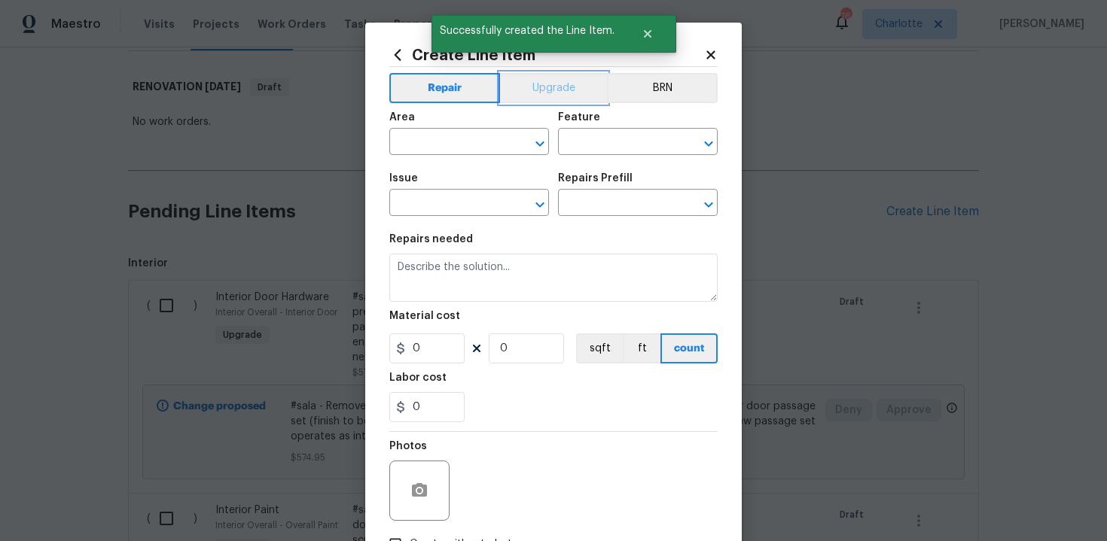
click at [547, 91] on button "Upgrade" at bounding box center [554, 88] width 108 height 30
click at [466, 142] on input "text" at bounding box center [447, 143] width 117 height 23
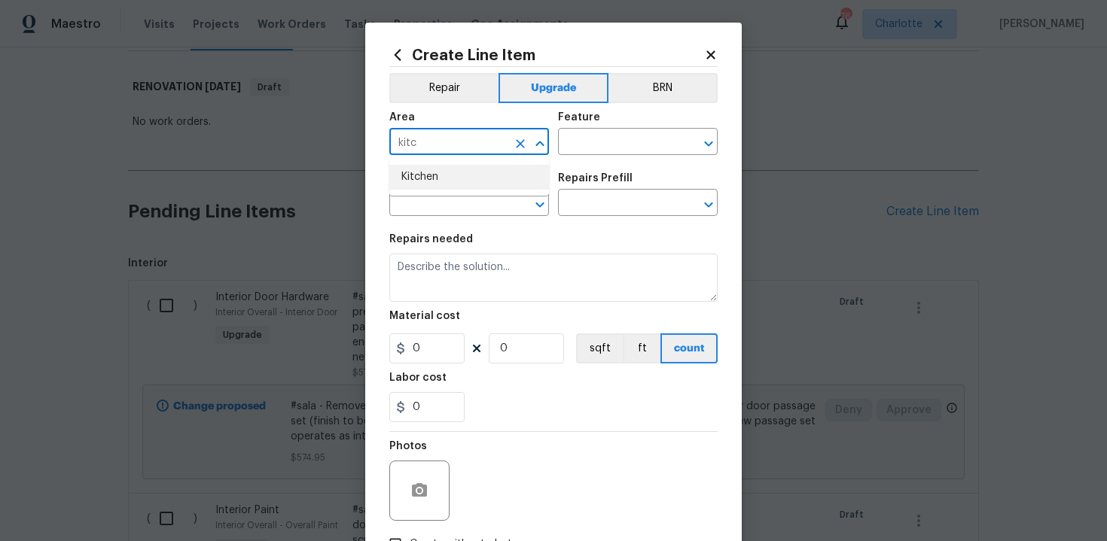
click at [461, 179] on li "Kitchen" at bounding box center [469, 177] width 160 height 25
type input "Kitchen"
click at [587, 145] on input "text" at bounding box center [616, 143] width 117 height 23
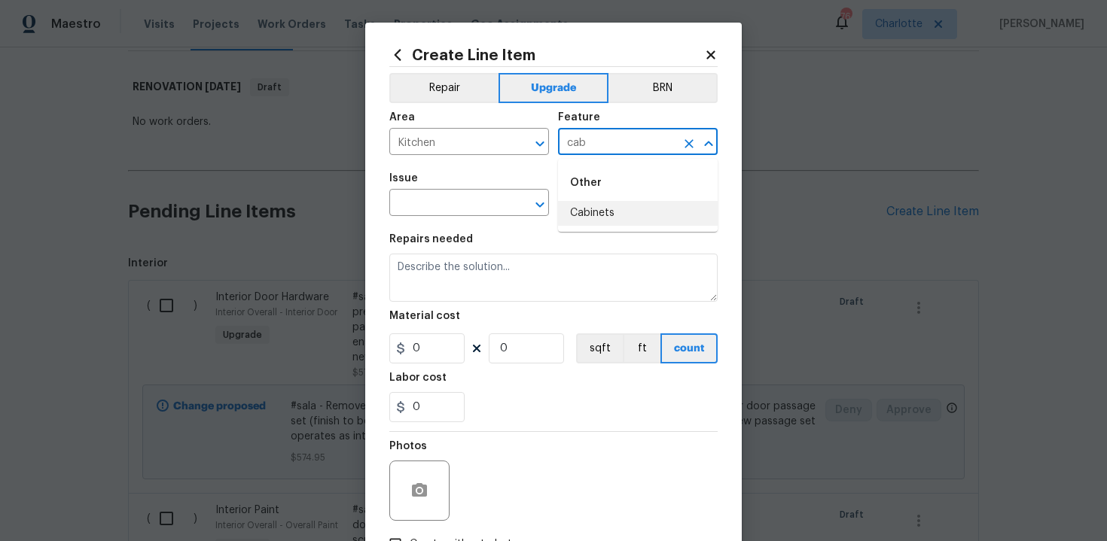
click at [593, 211] on li "Cabinets" at bounding box center [638, 213] width 160 height 25
type input "Cabinets"
click at [465, 207] on input "text" at bounding box center [447, 204] width 117 height 23
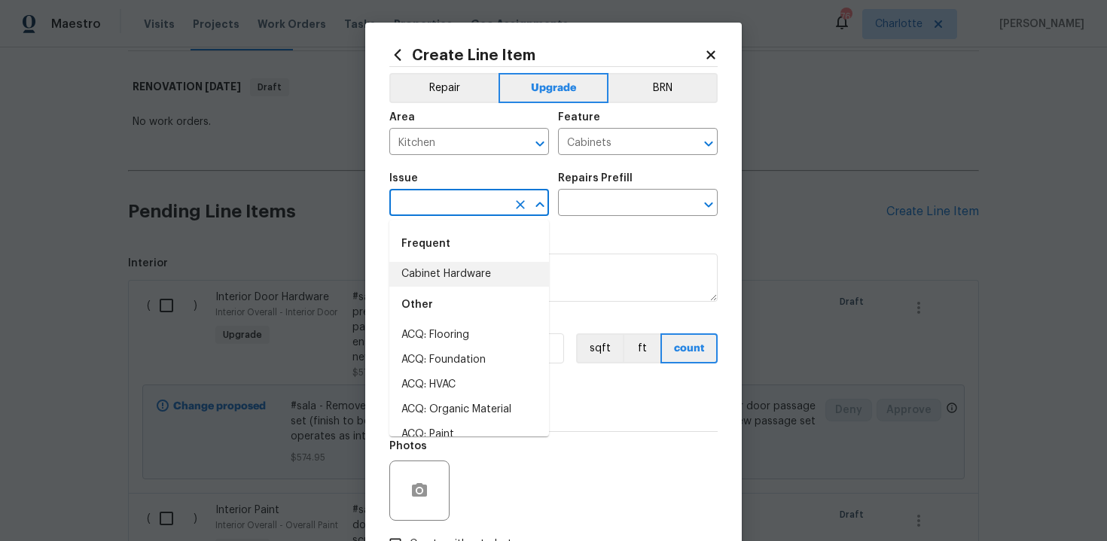
click at [477, 276] on li "Cabinet Hardware" at bounding box center [469, 274] width 160 height 25
type input "Cabinet Hardware"
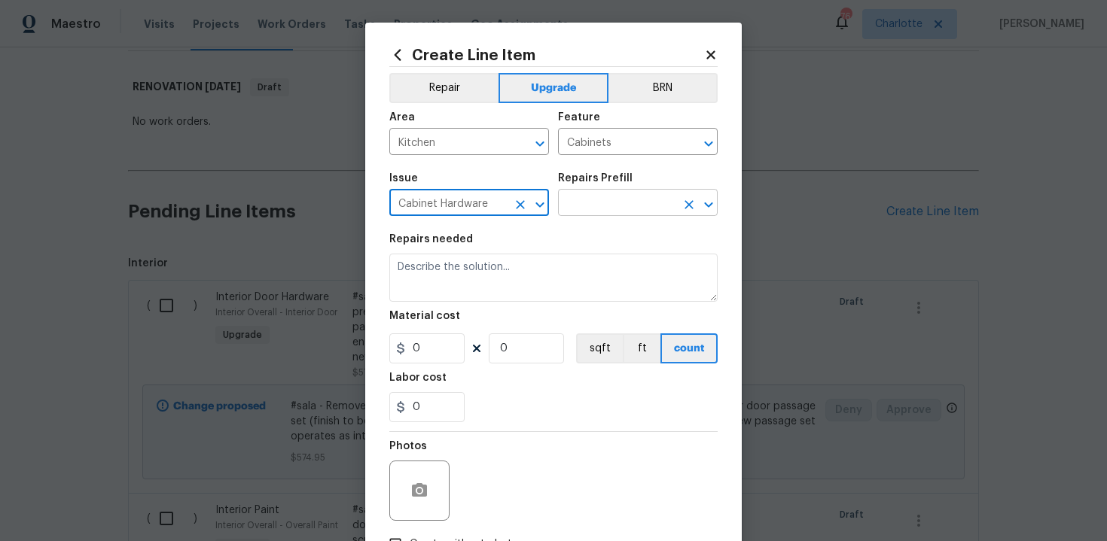
click at [626, 205] on input "text" at bounding box center [616, 204] width 117 height 23
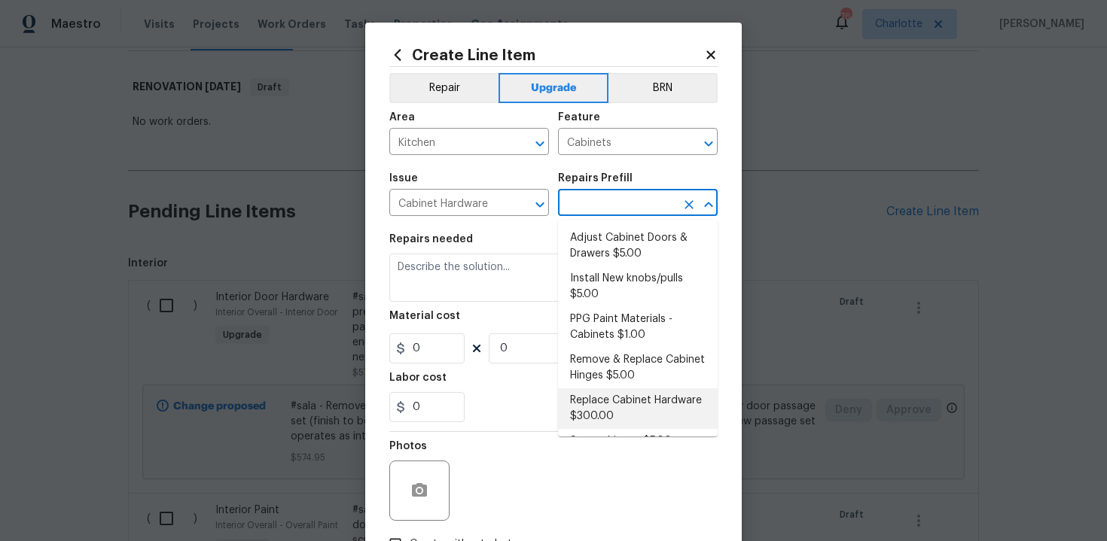
click at [622, 398] on li "Replace Cabinet Hardware $300.00" at bounding box center [638, 409] width 160 height 41
type input "Replace Cabinet Hardware $300.00"
type textarea "Replace cabinet hardware with new hinges and pulls. HPM to provide specs"
type input "300"
type input "1"
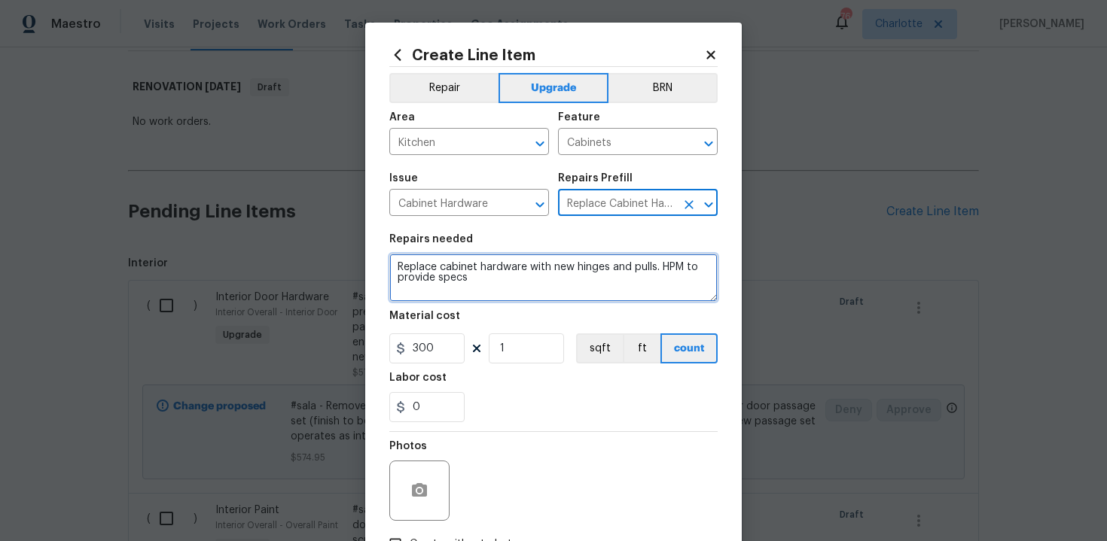
click at [392, 267] on textarea "Replace cabinet hardware with new hinges and pulls. HPM to provide specs" at bounding box center [553, 278] width 328 height 48
type textarea "#sala - Replace cabinet hardware with new hinges and pulls. HPM to provide specs"
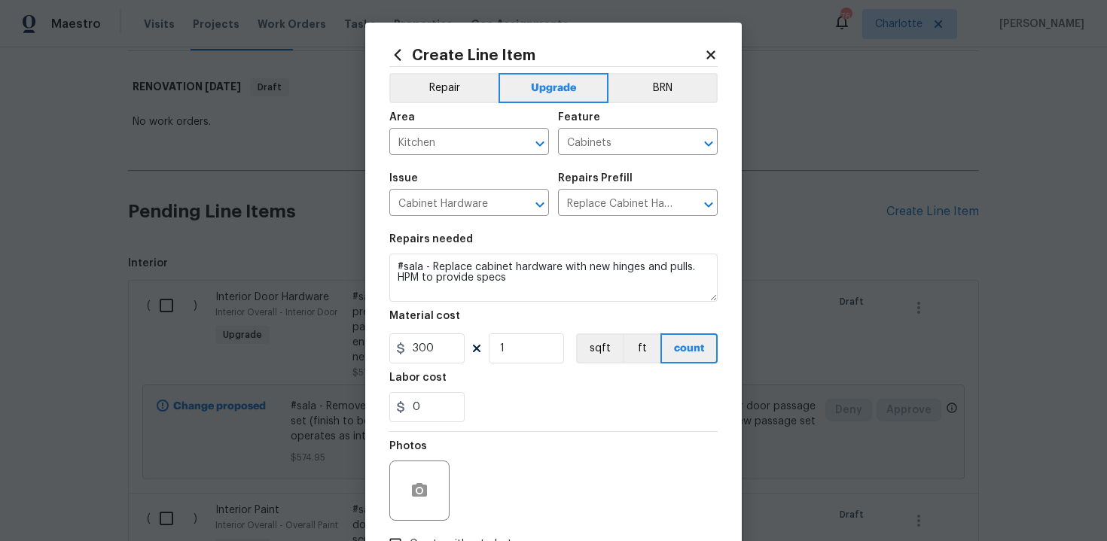
click at [515, 404] on div "0" at bounding box center [553, 407] width 328 height 30
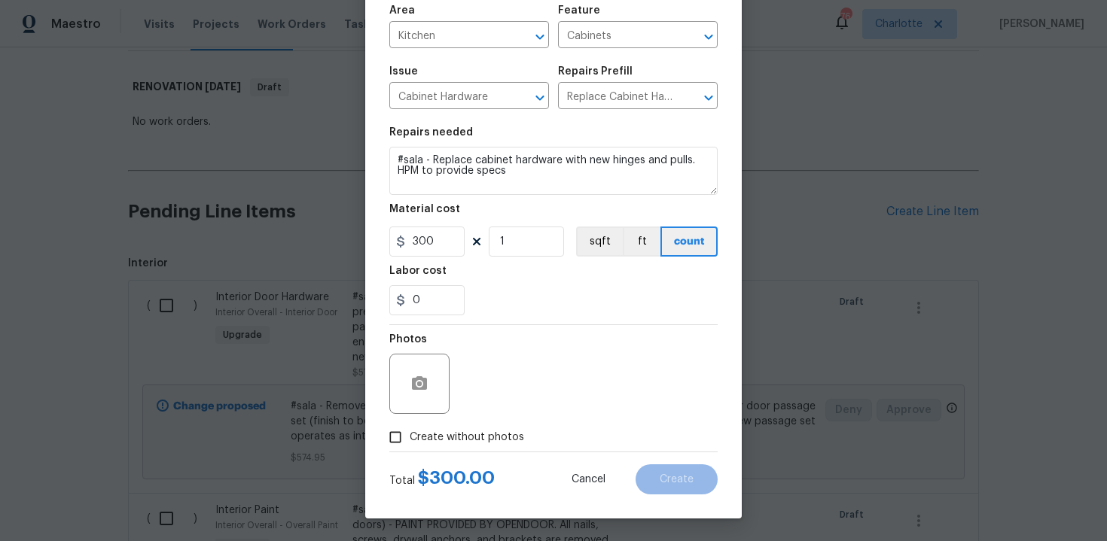
click at [462, 426] on label "Create without photos" at bounding box center [452, 437] width 143 height 29
click at [410, 426] on input "Create without photos" at bounding box center [395, 437] width 29 height 29
checkbox input "true"
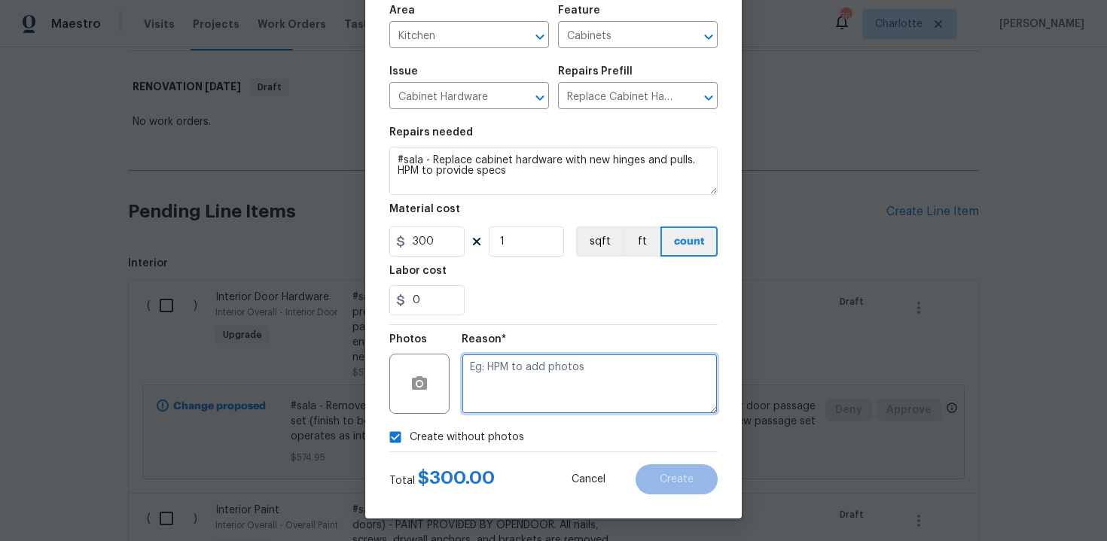
click at [526, 380] on textarea at bounding box center [590, 384] width 256 height 60
type textarea "n/a"
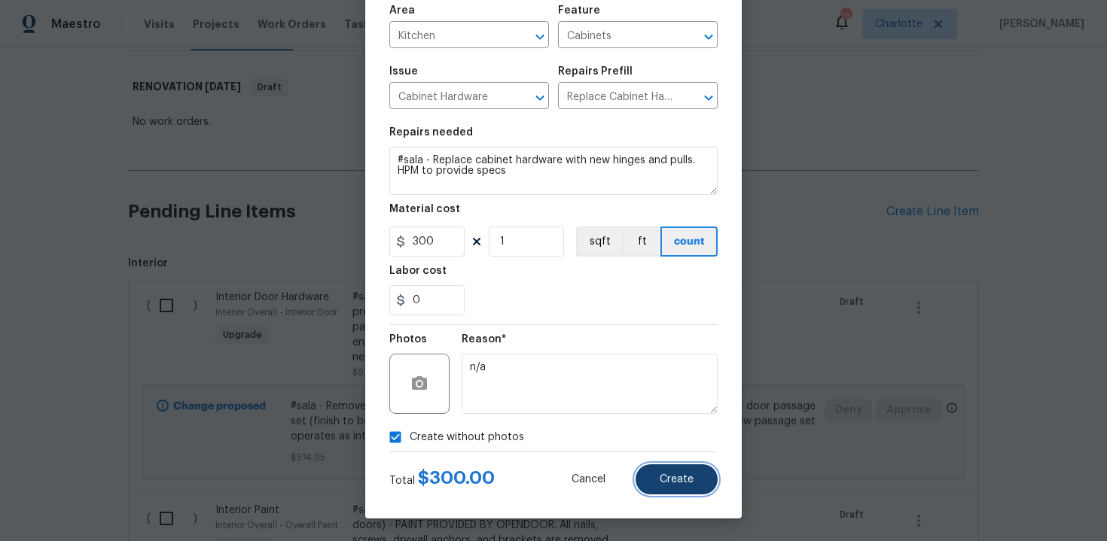
click at [687, 468] on button "Create" at bounding box center [676, 480] width 82 height 30
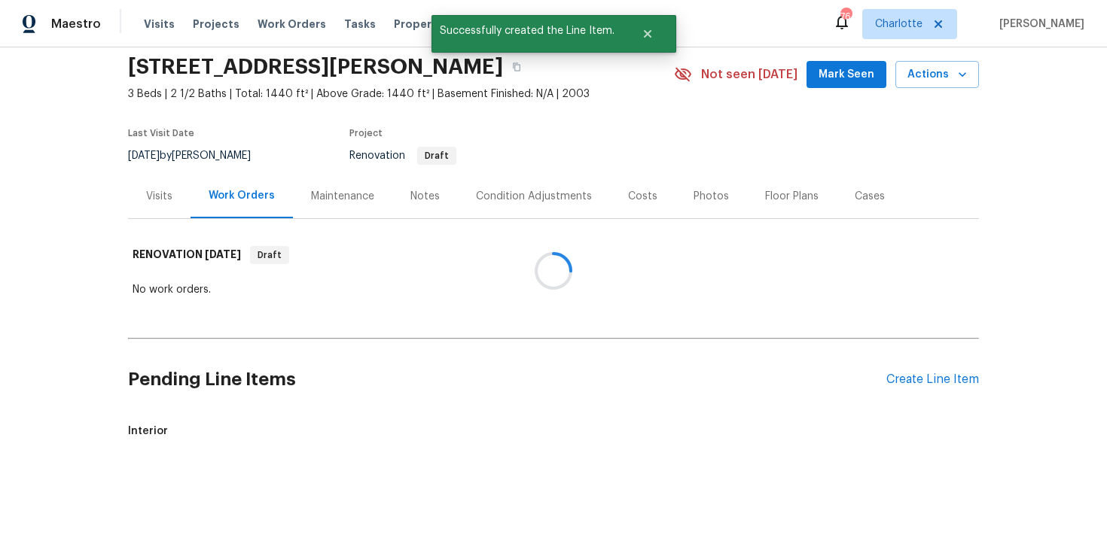
scroll to position [222, 0]
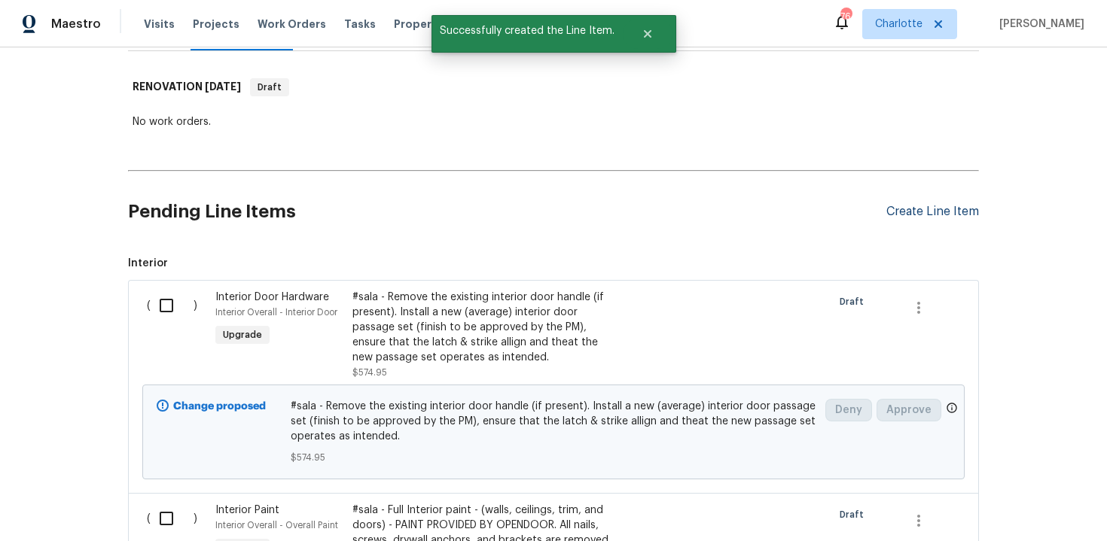
click at [937, 217] on div "Create Line Item" at bounding box center [932, 212] width 93 height 14
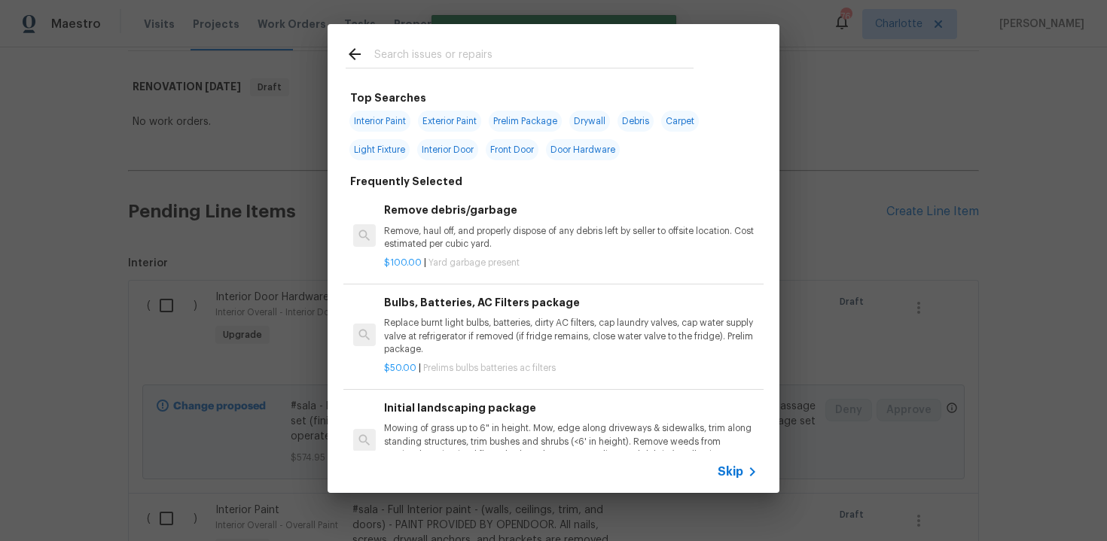
click at [725, 471] on span "Skip" at bounding box center [731, 472] width 26 height 15
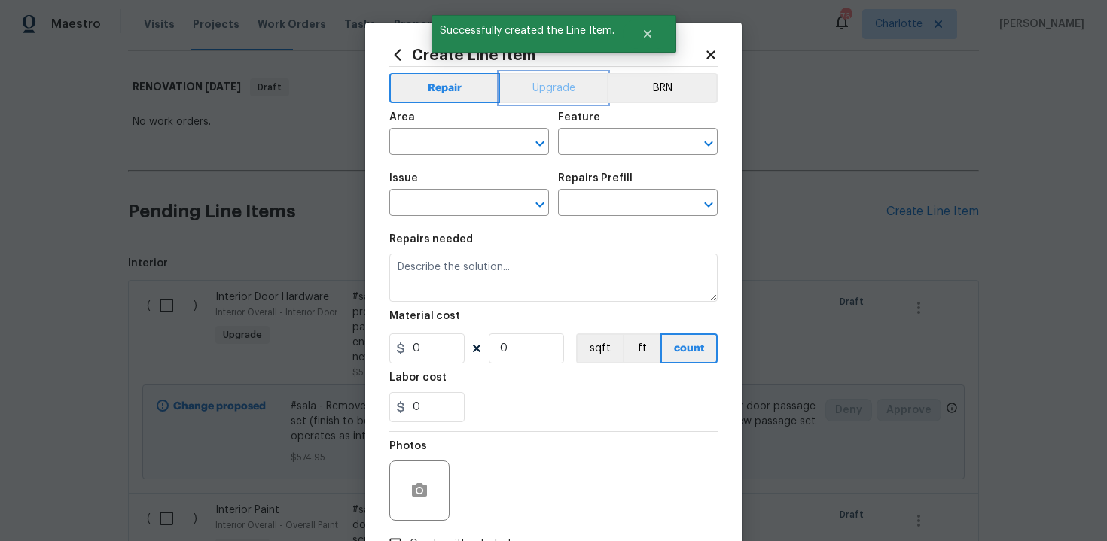
click at [550, 93] on button "Upgrade" at bounding box center [554, 88] width 108 height 30
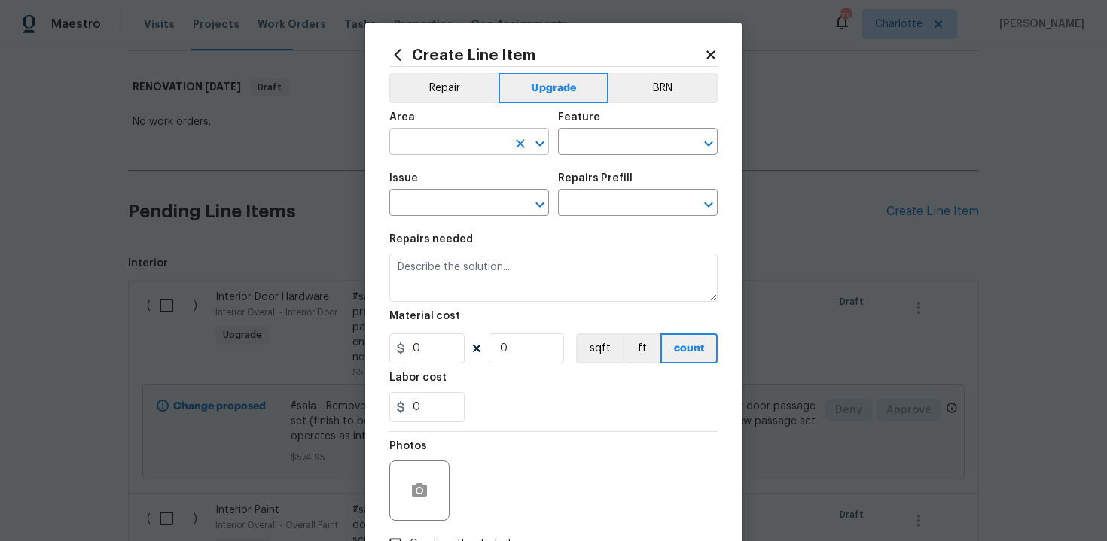
click at [453, 150] on input "text" at bounding box center [447, 143] width 117 height 23
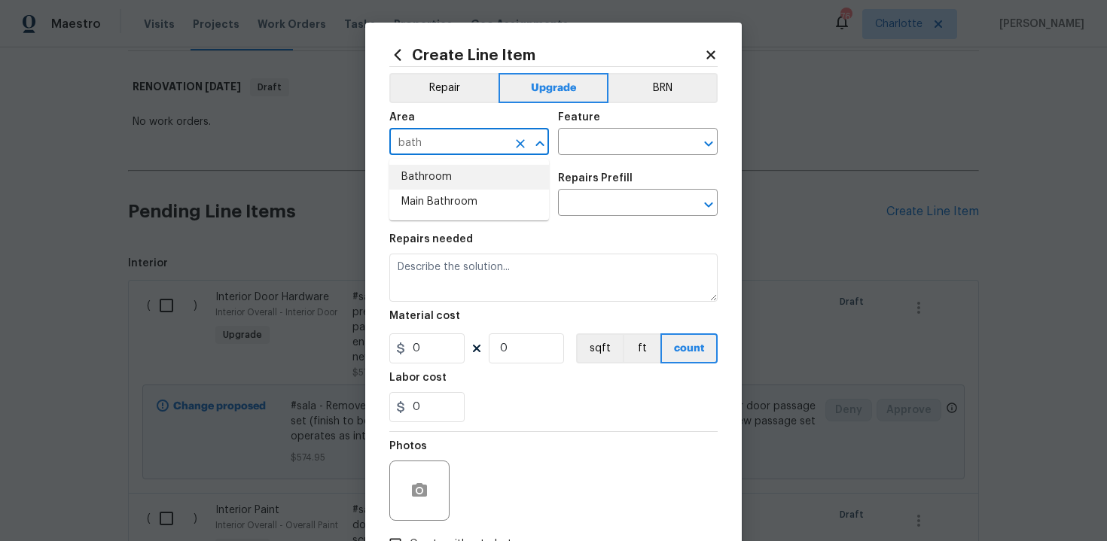
click at [455, 184] on li "Bathroom" at bounding box center [469, 177] width 160 height 25
type input "Bathroom"
click at [592, 148] on input "text" at bounding box center [616, 143] width 117 height 23
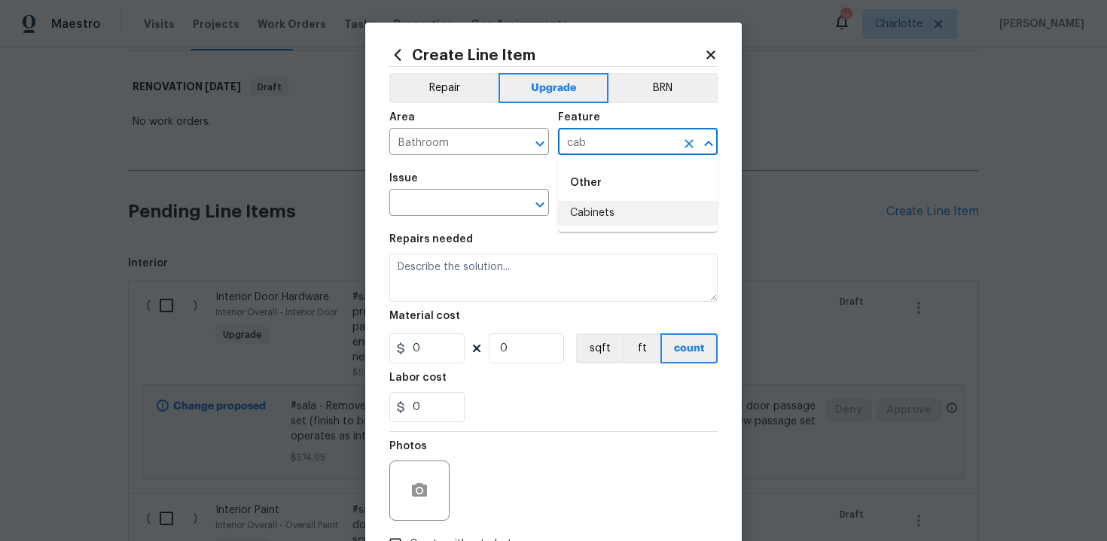
click at [602, 220] on li "Cabinets" at bounding box center [638, 213] width 160 height 25
type input "Cabinets"
click at [458, 203] on input "text" at bounding box center [447, 204] width 117 height 23
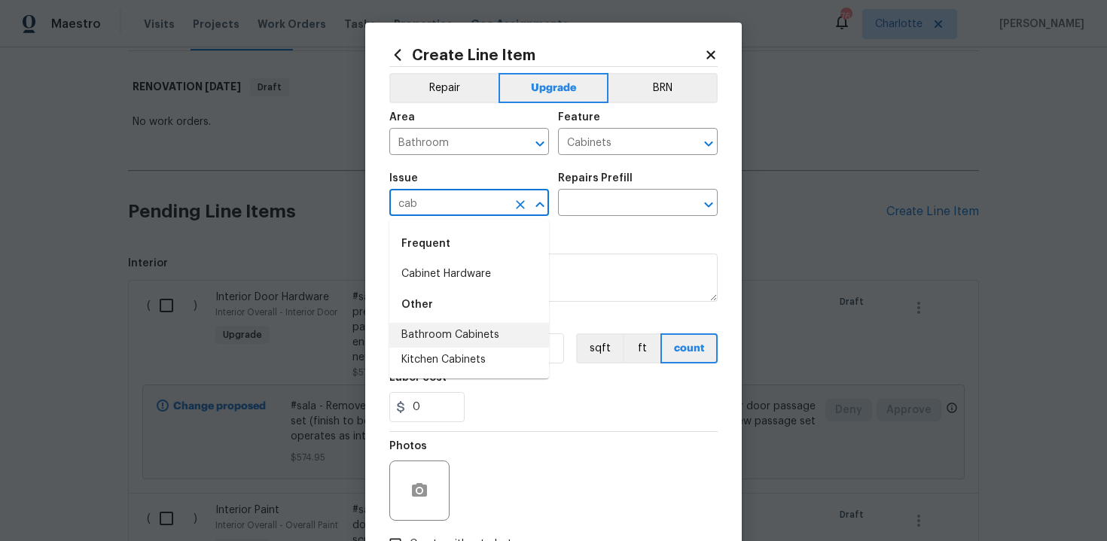
click at [458, 324] on li "Bathroom Cabinets" at bounding box center [469, 335] width 160 height 25
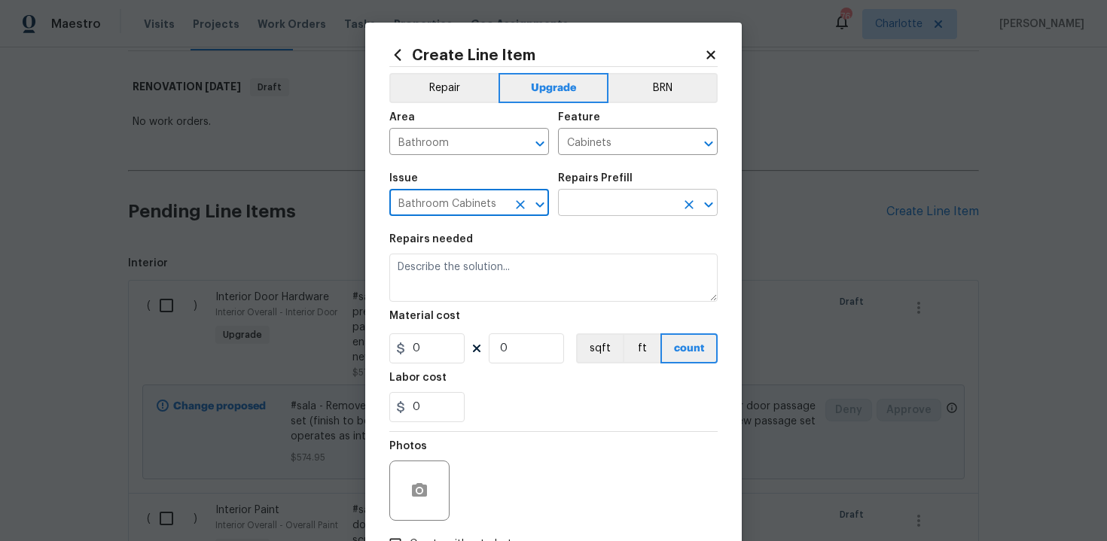
type input "Bathroom Cabinets"
click at [616, 208] on input "text" at bounding box center [616, 204] width 117 height 23
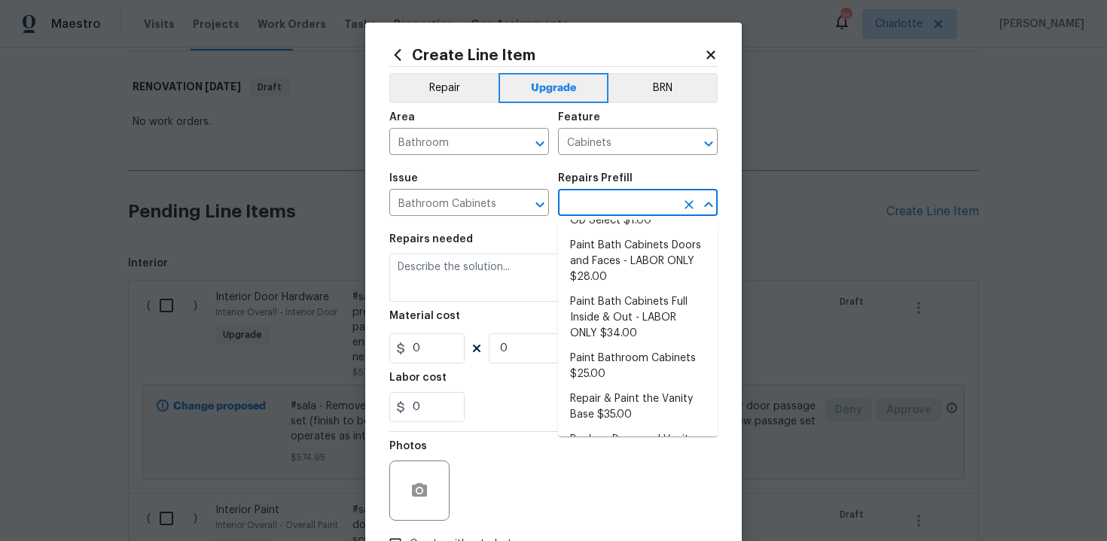
scroll to position [242, 0]
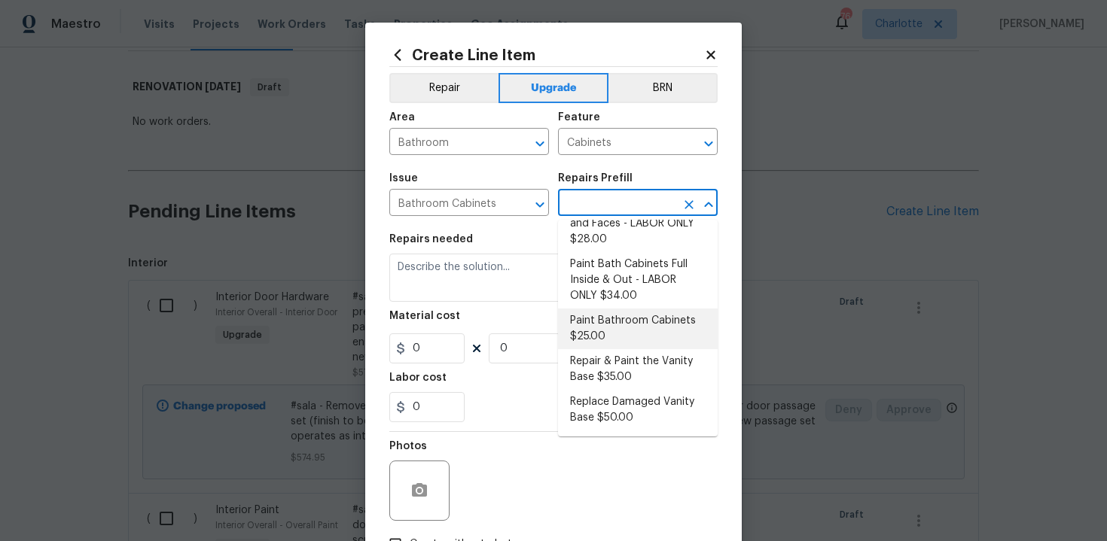
click at [591, 328] on li "Paint Bathroom Cabinets $25.00" at bounding box center [638, 329] width 160 height 41
type input "Paint Bathroom Cabinets $25.00"
type textarea "Prep, sand, mask and apply 2 coats of paint to the bathroom cabinet doors, inte…"
type input "25"
type input "1"
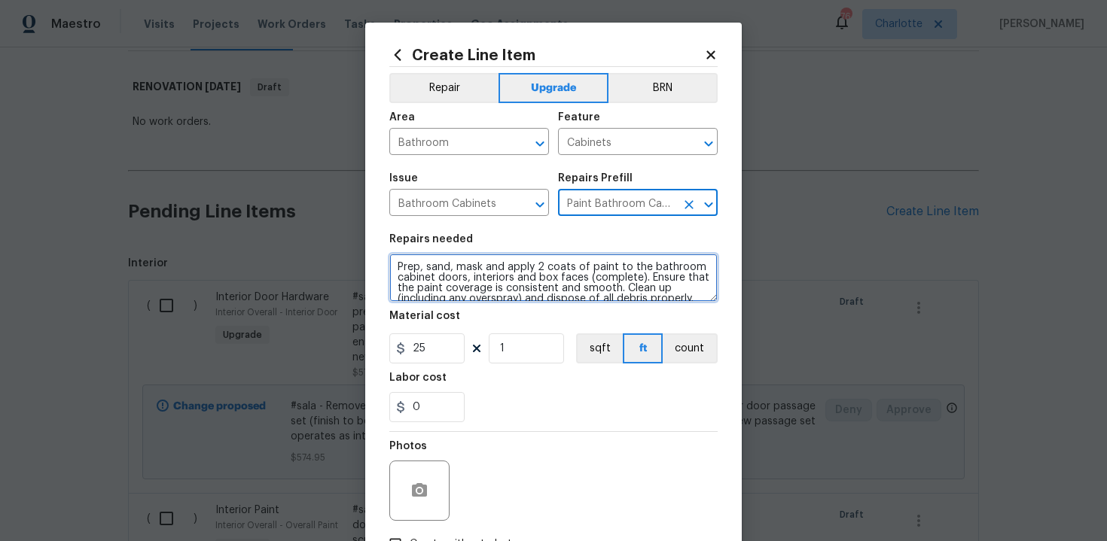
click at [393, 265] on textarea "Prep, sand, mask and apply 2 coats of paint to the bathroom cabinet doors, inte…" at bounding box center [553, 278] width 328 height 48
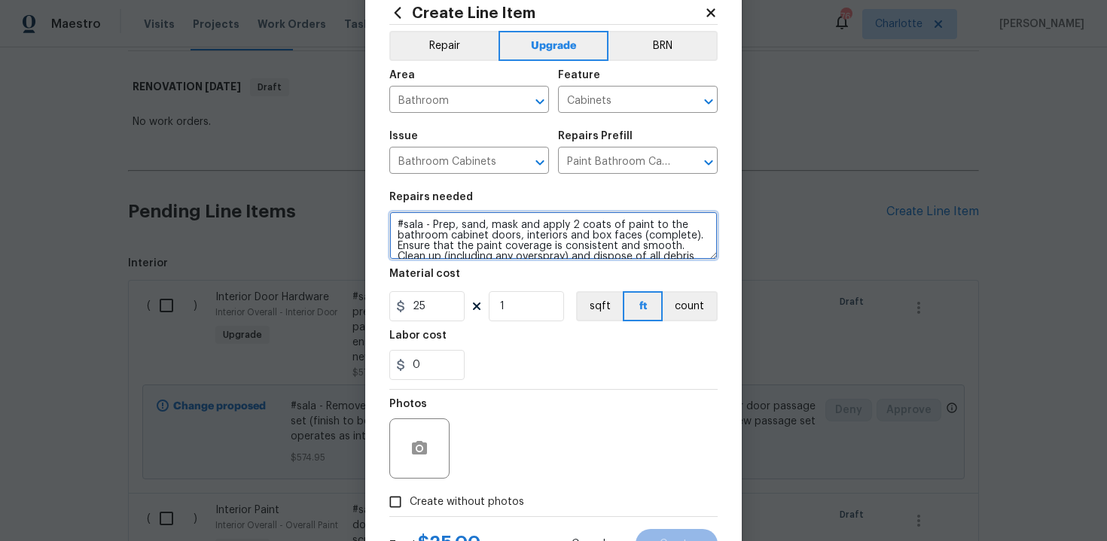
scroll to position [87, 0]
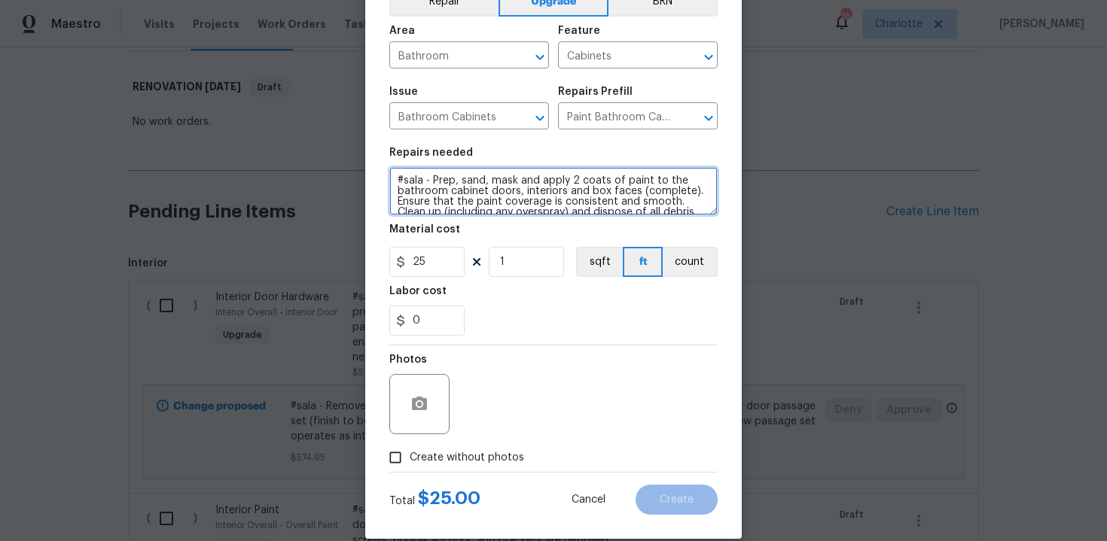
type textarea "#sala - Prep, sand, mask and apply 2 coats of paint to the bathroom cabinet doo…"
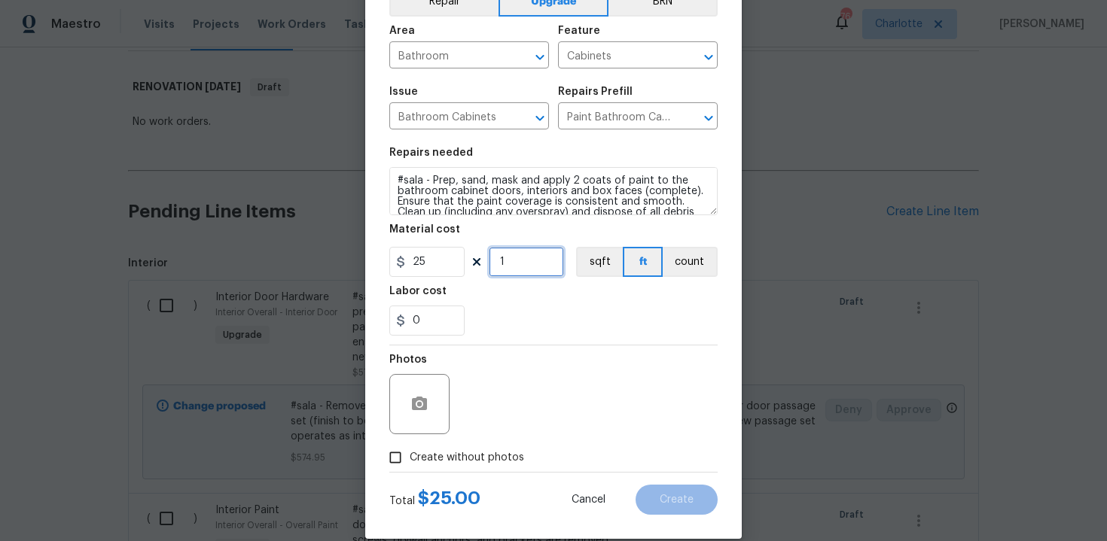
click at [518, 269] on input "1" at bounding box center [526, 262] width 75 height 30
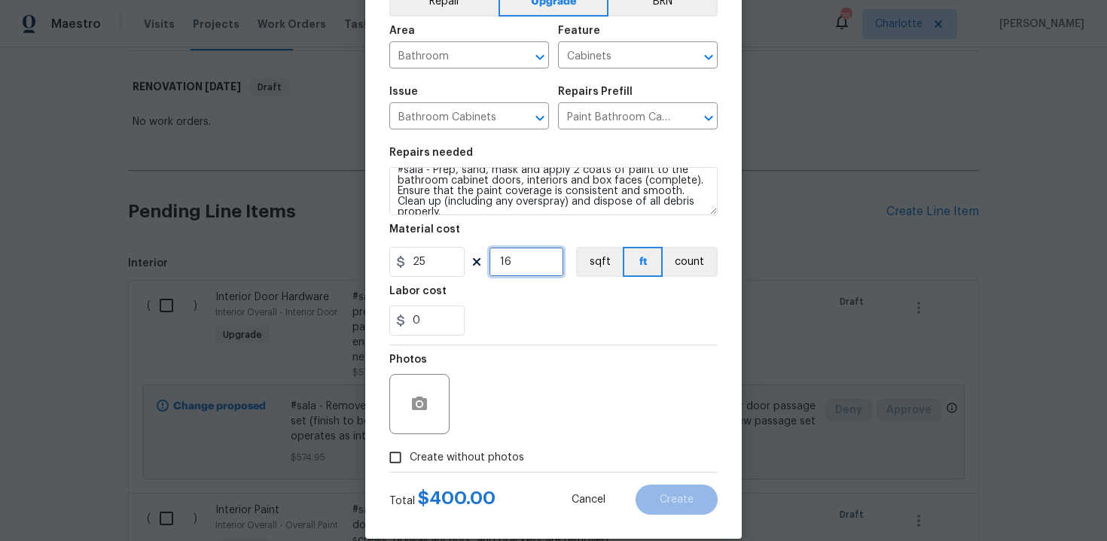
type input "16"
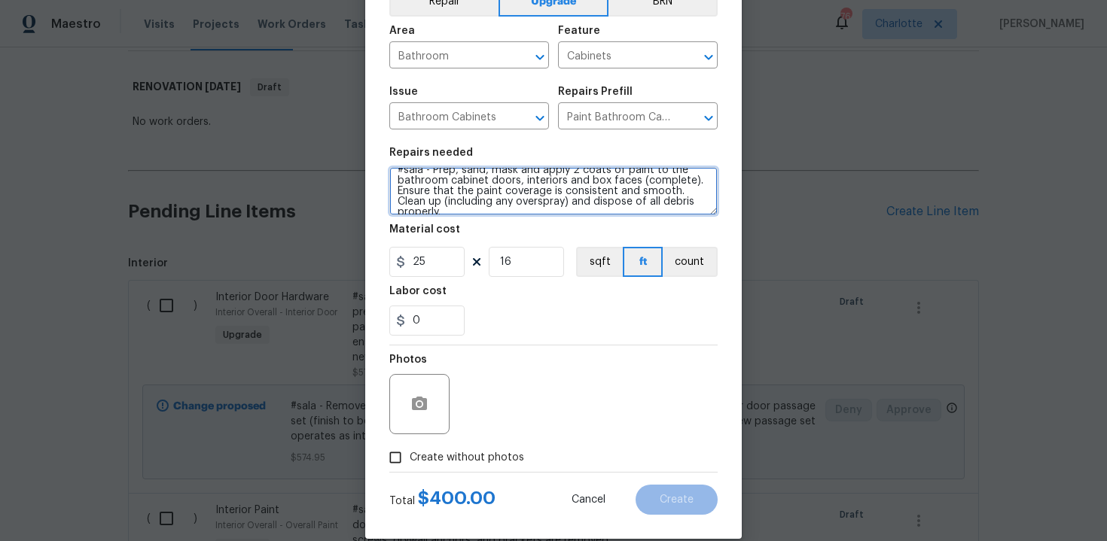
click at [702, 203] on textarea "#sala - Prep, sand, mask and apply 2 coats of paint to the bathroom cabinet doo…" at bounding box center [553, 191] width 328 height 48
paste textarea "1/2 bath"
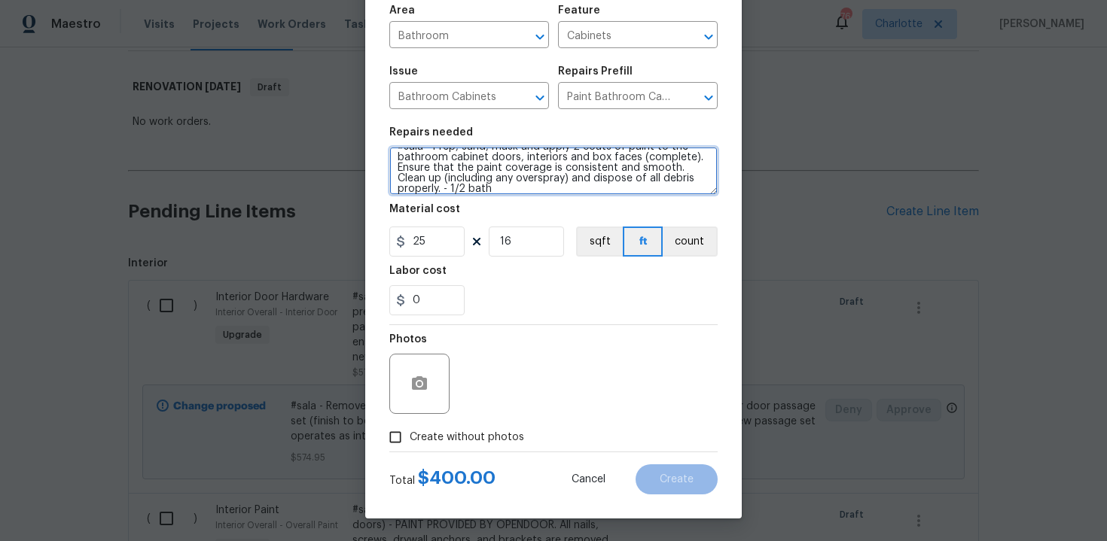
type textarea "#sala - Prep, sand, mask and apply 2 coats of paint to the bathroom cabinet doo…"
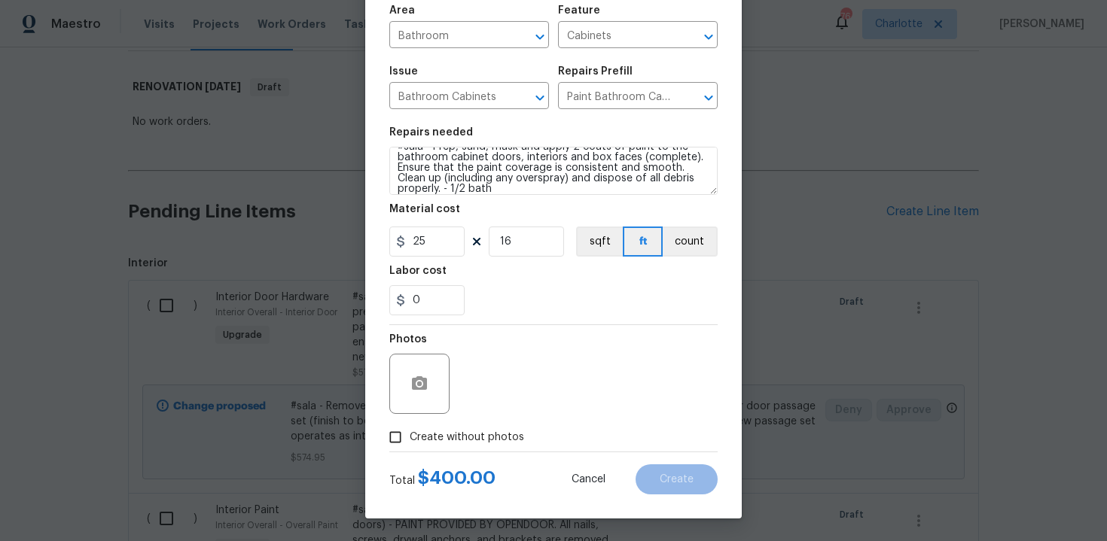
click at [497, 437] on span "Create without photos" at bounding box center [467, 438] width 114 height 16
click at [410, 437] on input "Create without photos" at bounding box center [395, 437] width 29 height 29
checkbox input "true"
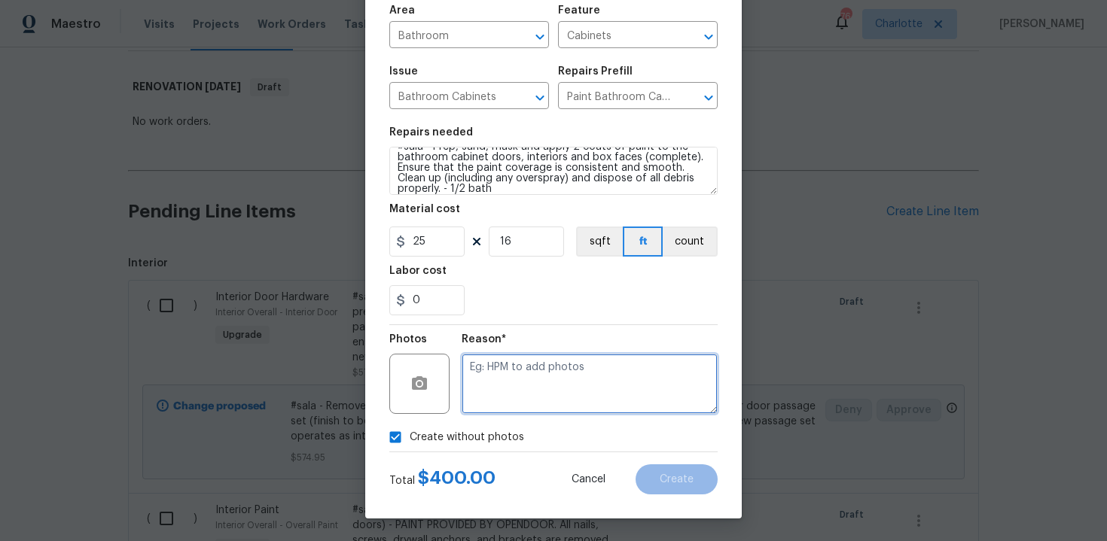
click at [551, 370] on textarea at bounding box center [590, 384] width 256 height 60
type textarea "n/a"
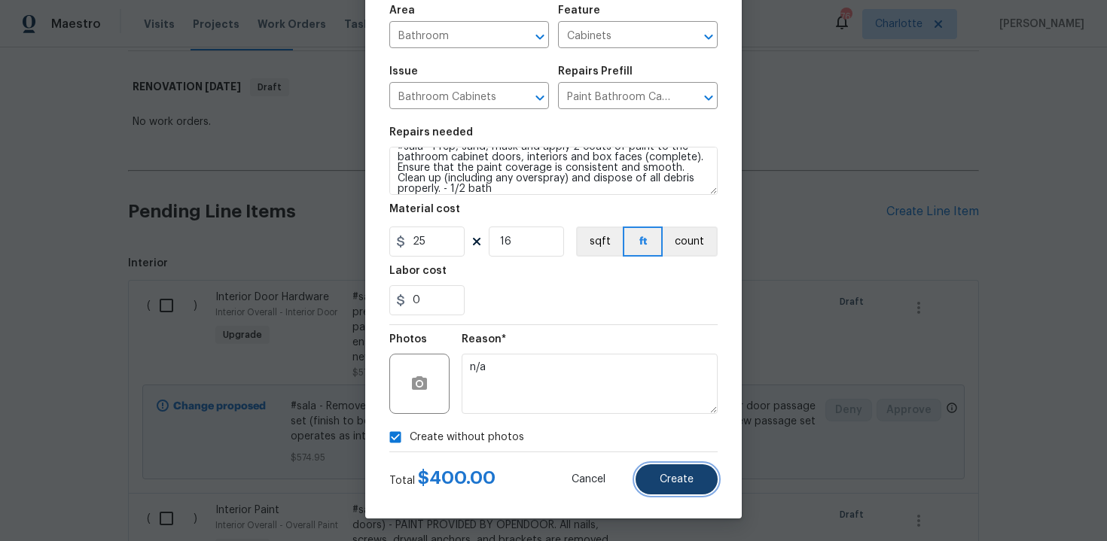
click at [670, 480] on span "Create" at bounding box center [677, 479] width 34 height 11
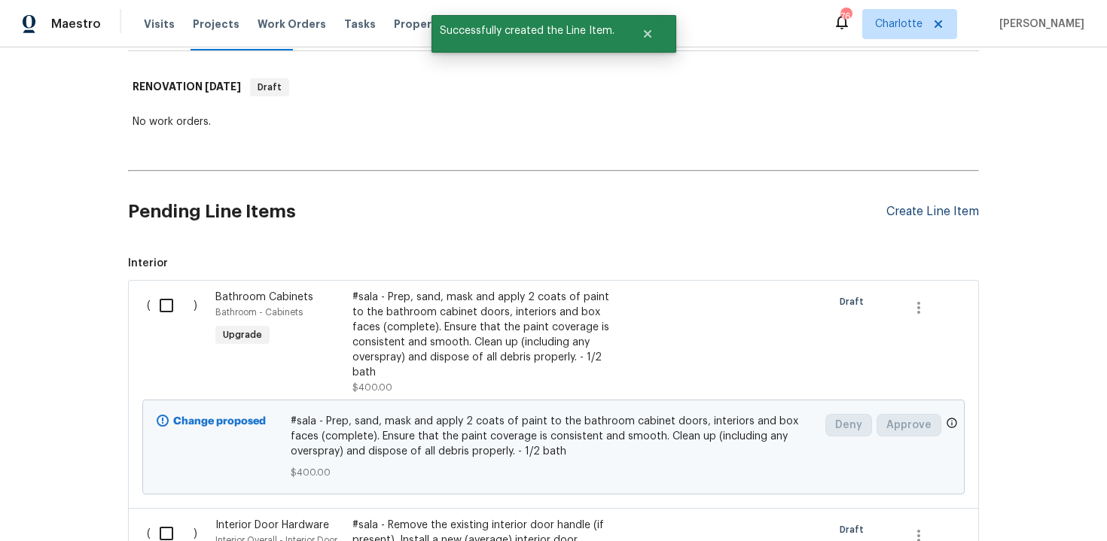
click at [949, 211] on div "Create Line Item" at bounding box center [932, 212] width 93 height 14
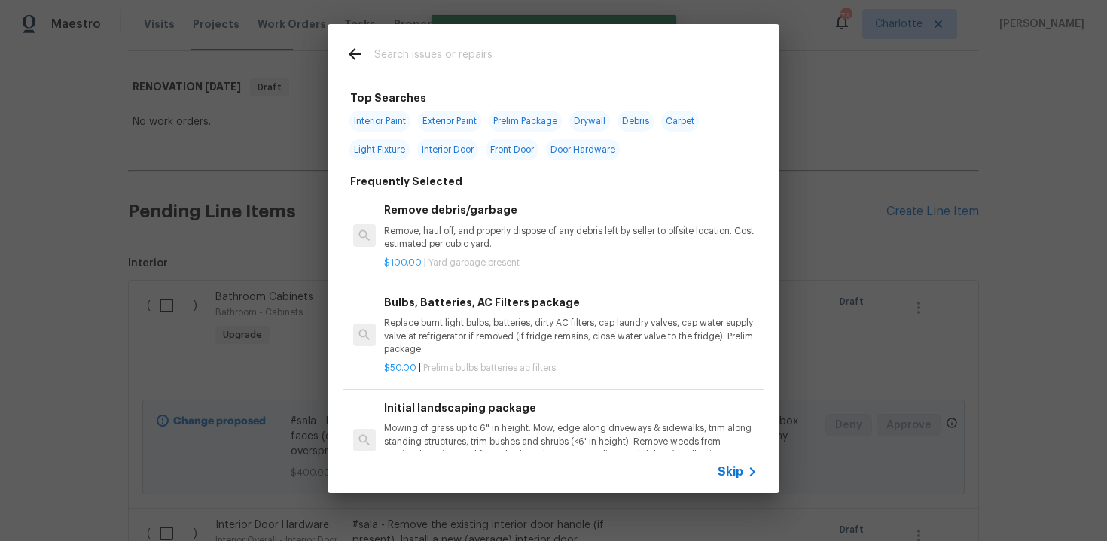
click at [735, 471] on span "Skip" at bounding box center [731, 472] width 26 height 15
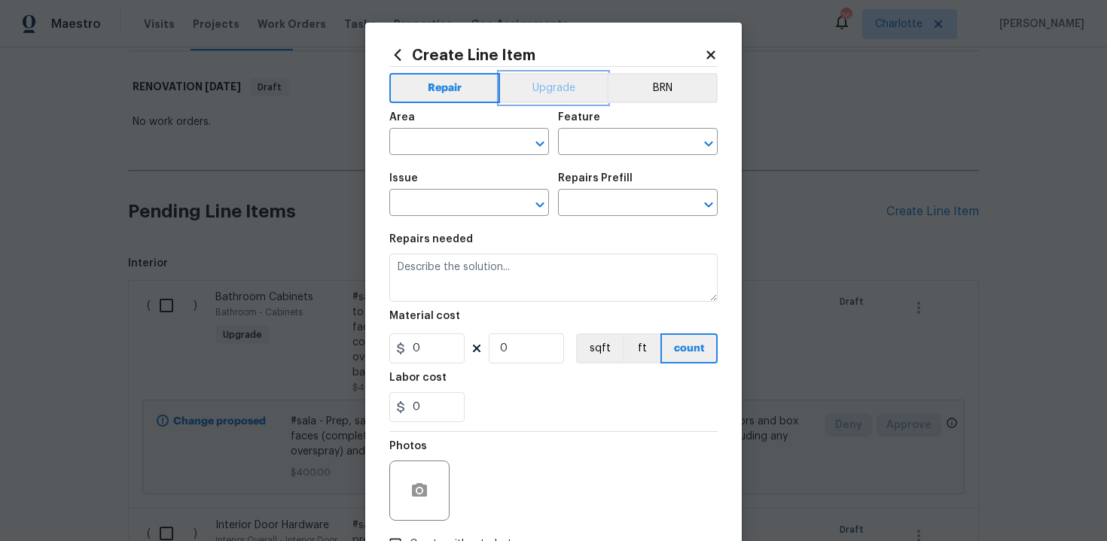
click at [547, 81] on button "Upgrade" at bounding box center [554, 88] width 108 height 30
click at [450, 154] on input "text" at bounding box center [447, 143] width 117 height 23
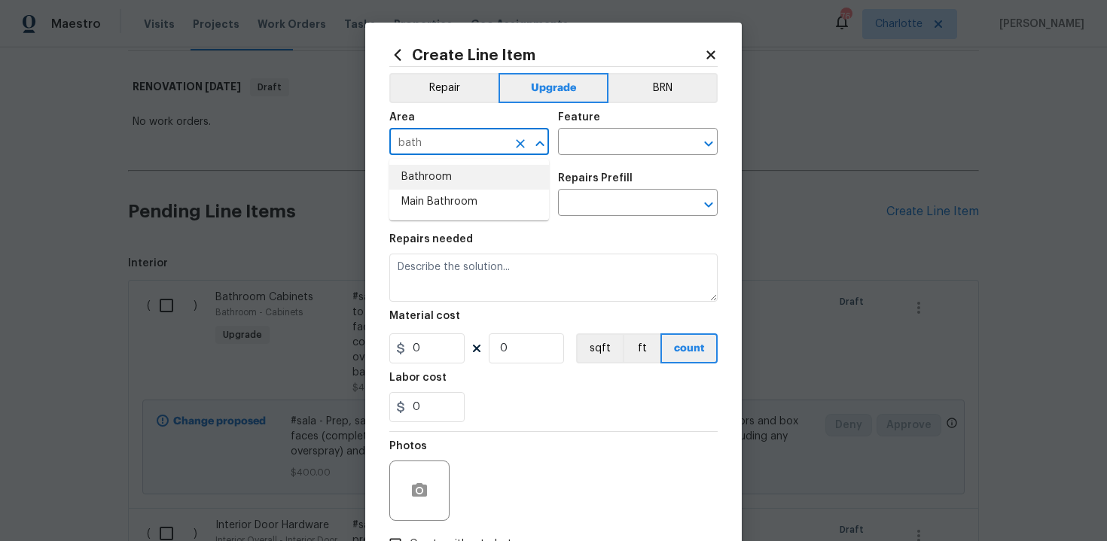
click at [448, 181] on li "Bathroom" at bounding box center [469, 177] width 160 height 25
type input "Bathroom"
click at [596, 136] on input "text" at bounding box center [616, 143] width 117 height 23
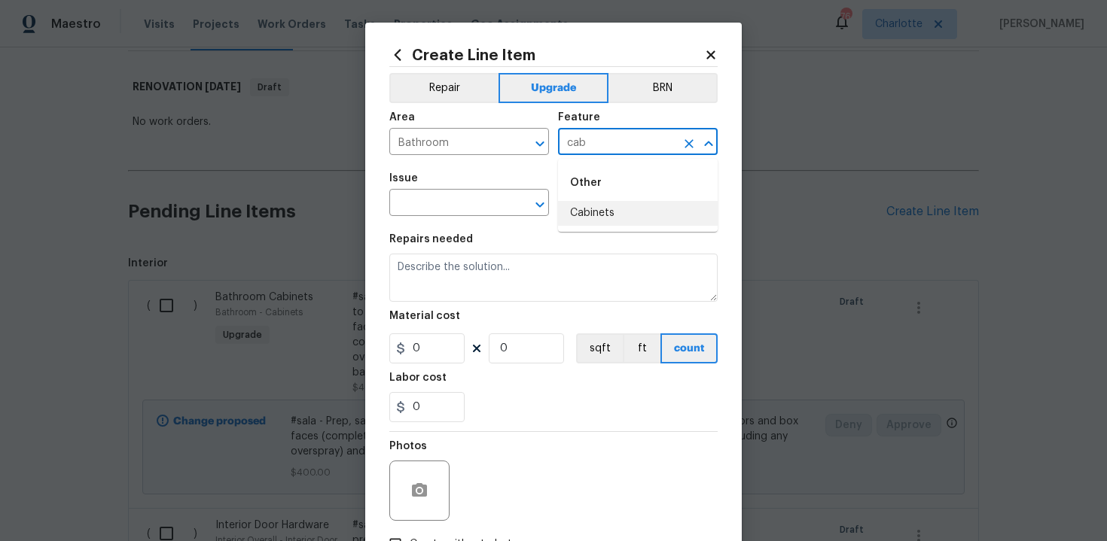
click at [605, 209] on li "Cabinets" at bounding box center [638, 213] width 160 height 25
type input "Cabinets"
click at [469, 198] on input "text" at bounding box center [447, 204] width 117 height 23
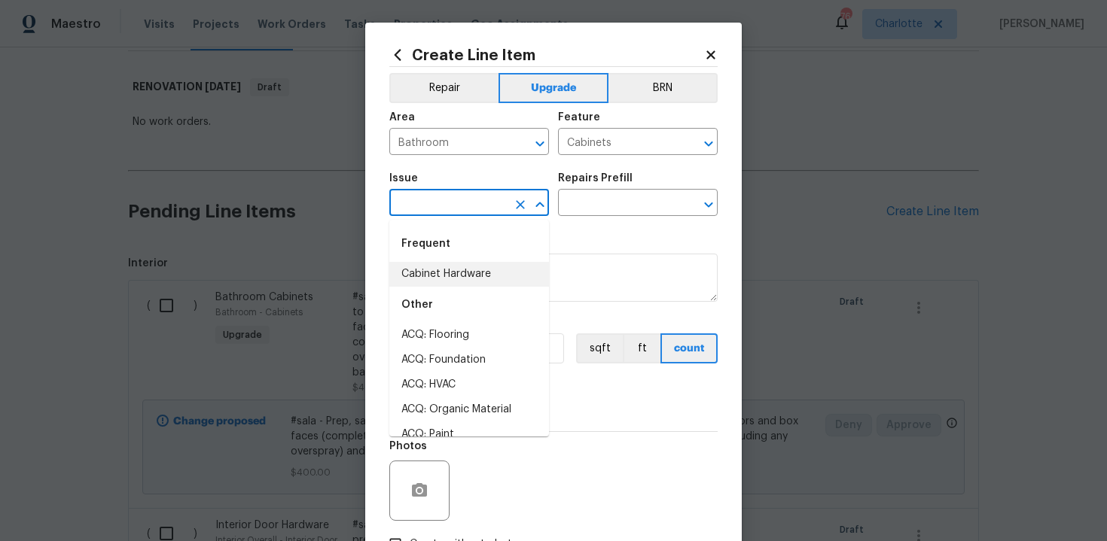
click at [470, 267] on li "Cabinet Hardware" at bounding box center [469, 274] width 160 height 25
type input "Cabinet Hardware"
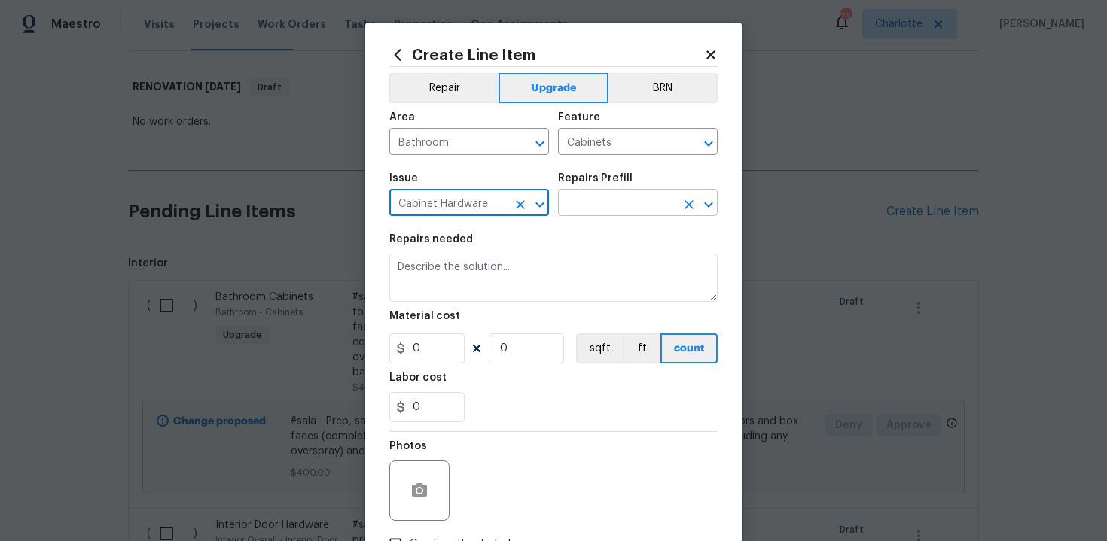
click at [621, 209] on input "text" at bounding box center [616, 204] width 117 height 23
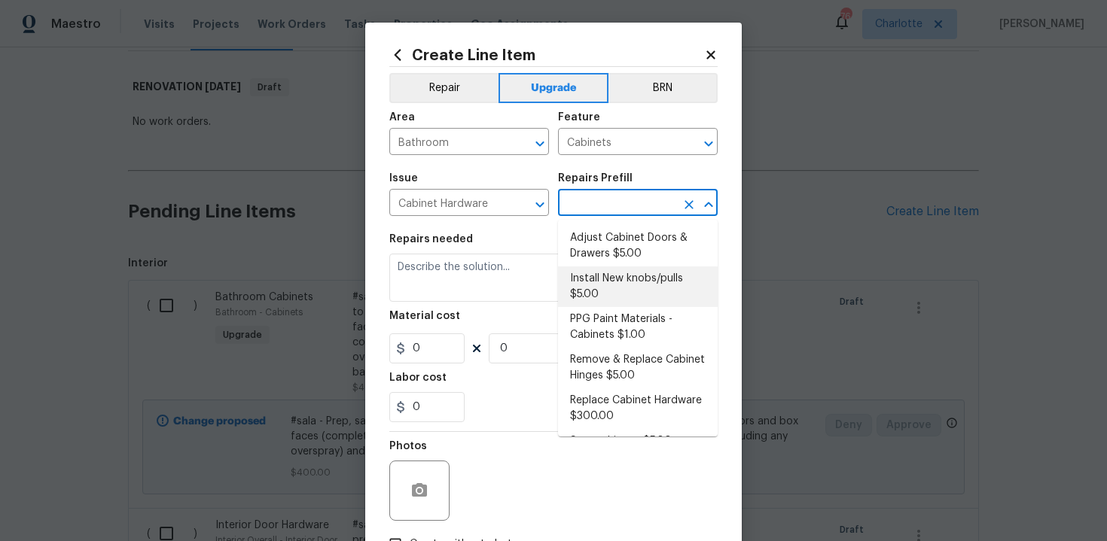
click at [622, 285] on li "Install New knobs/pulls $5.00" at bounding box center [638, 287] width 160 height 41
type input "Install New knobs/pulls $5.00"
type textarea "Remove the existing cabinet pulls/handles if present; prep and drill for new ca…"
type input "5"
type input "1"
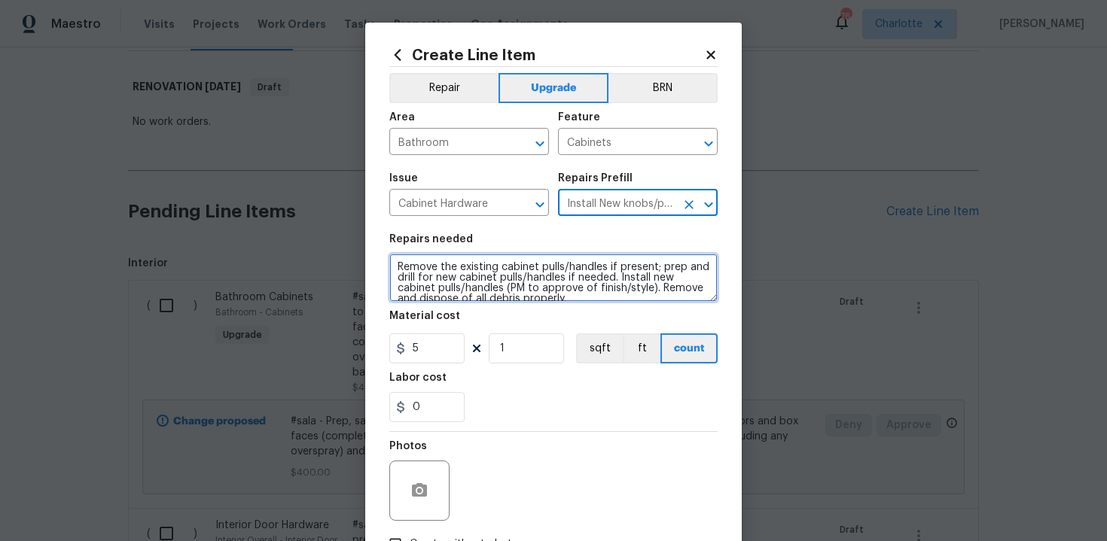
click at [393, 267] on textarea "Remove the existing cabinet pulls/handles if present; prep and drill for new ca…" at bounding box center [553, 278] width 328 height 48
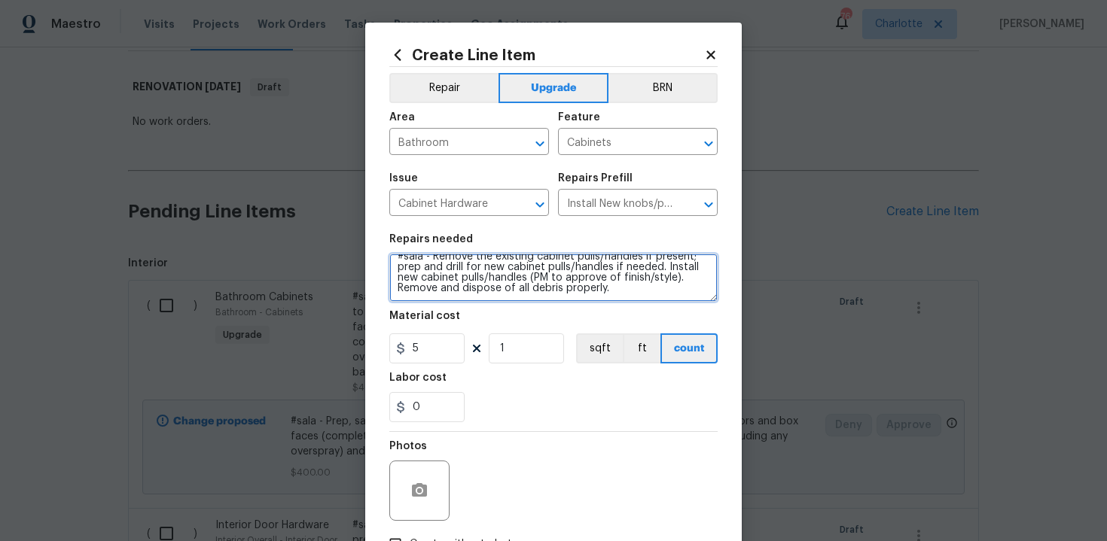
click at [629, 297] on textarea "#sala - Remove the existing cabinet pulls/handles if present; prep and drill fo…" at bounding box center [553, 278] width 328 height 48
paste textarea "1/2 bath"
type textarea "#sala - Remove the existing cabinet pulls/handles if present; prep and drill fo…"
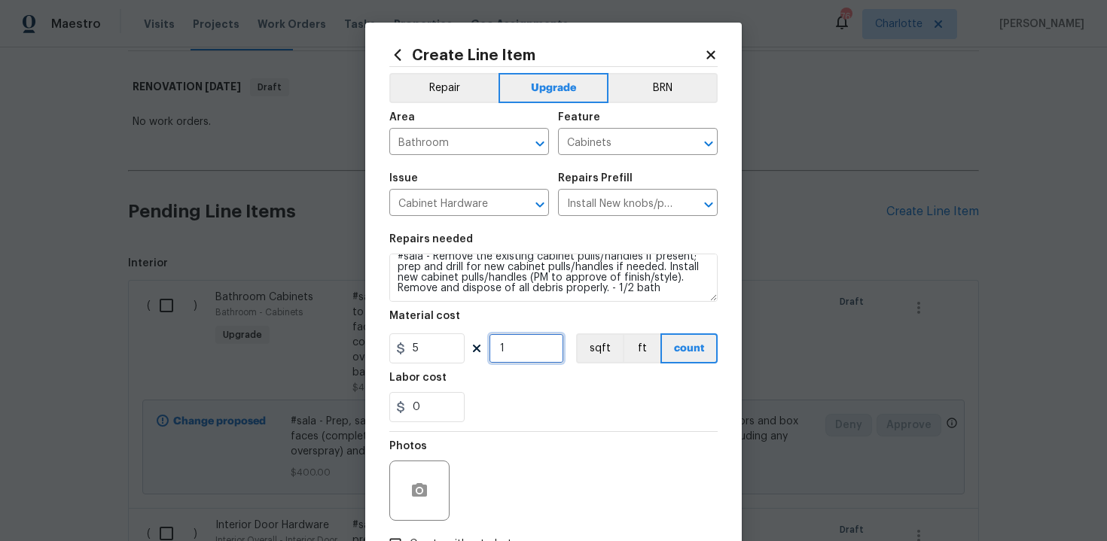
click at [533, 353] on input "1" at bounding box center [526, 349] width 75 height 30
type input "13"
click at [550, 387] on div "Labor cost" at bounding box center [553, 383] width 328 height 20
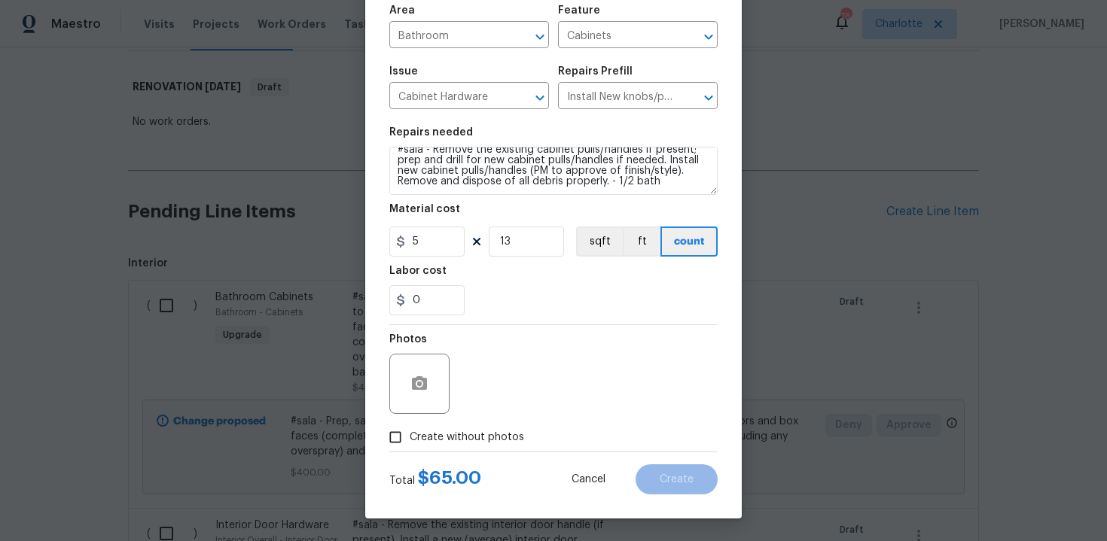
click at [471, 425] on label "Create without photos" at bounding box center [452, 437] width 143 height 29
click at [410, 425] on input "Create without photos" at bounding box center [395, 437] width 29 height 29
checkbox input "true"
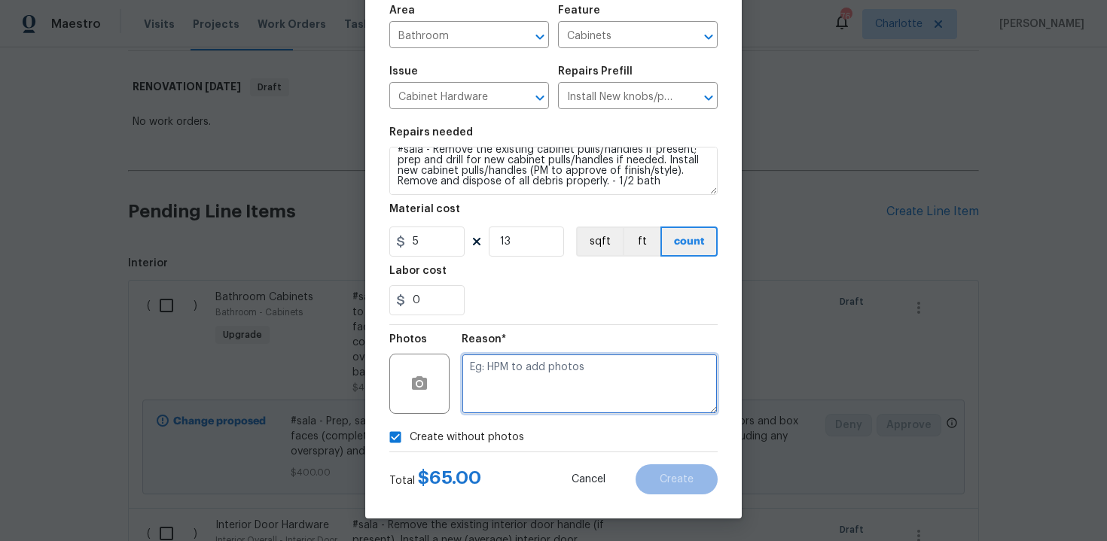
click at [533, 382] on textarea at bounding box center [590, 384] width 256 height 60
type textarea "n/a"
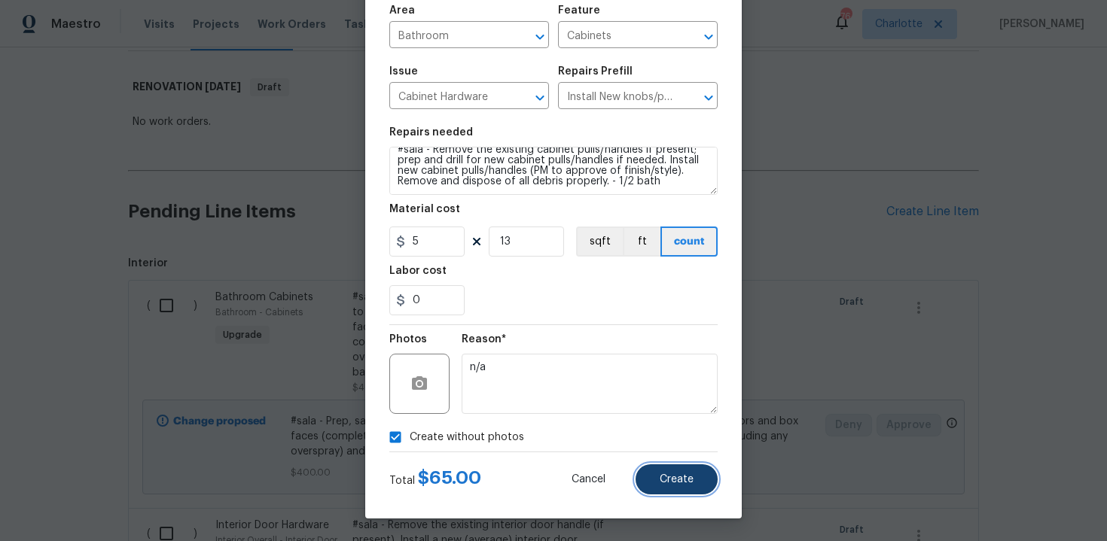
click at [690, 468] on button "Create" at bounding box center [676, 480] width 82 height 30
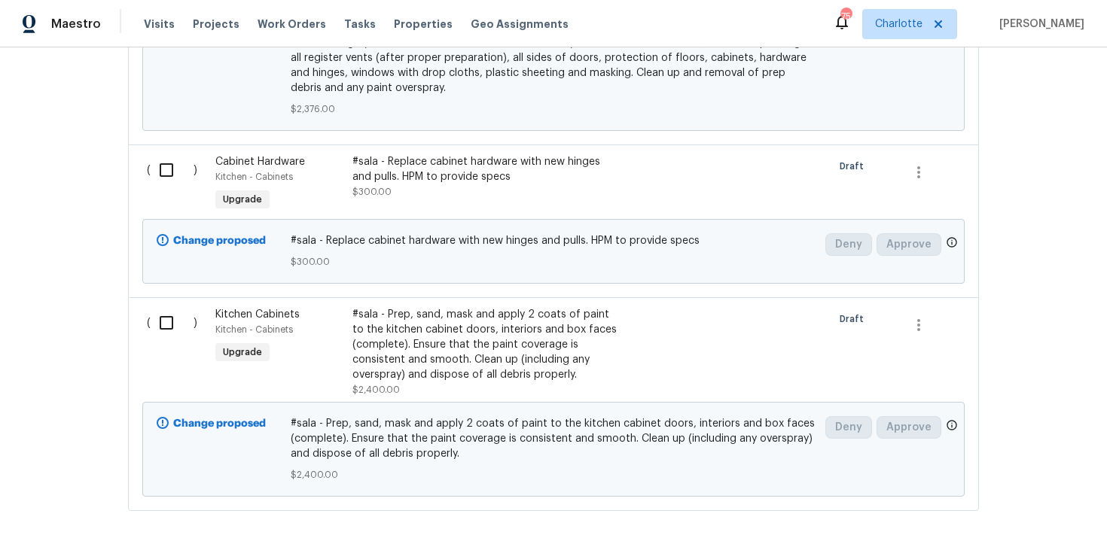
scroll to position [1480, 0]
